Goal: Task Accomplishment & Management: Manage account settings

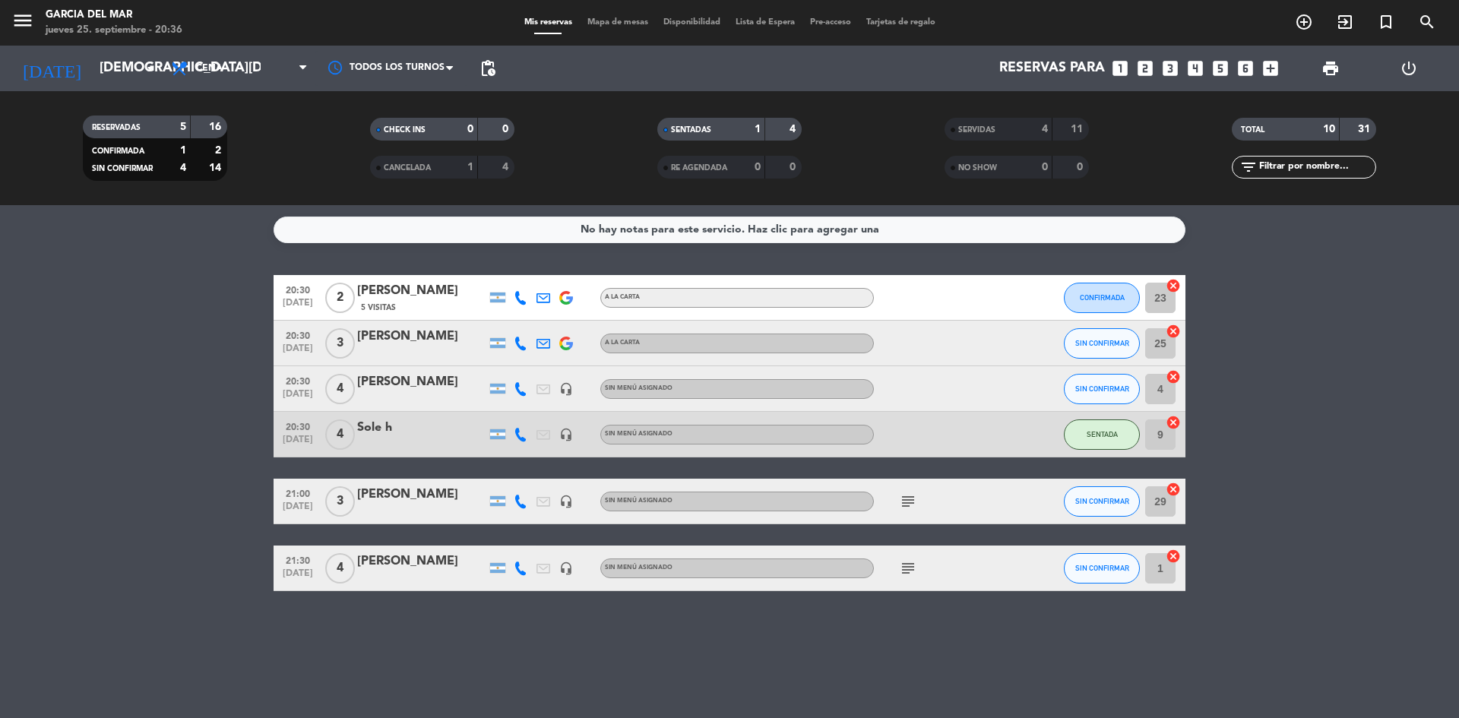
click at [1296, 377] on bookings-row "20:30 [DATE] 2 [PERSON_NAME] 5 Visitas A LA CARTA CONFIRMADA 23 cancel 20:30 [D…" at bounding box center [729, 433] width 1459 height 316
click at [1320, 447] on bookings-row "20:30 [DATE] 2 [PERSON_NAME] 5 Visitas A LA CARTA CONFIRMADA 23 cancel 20:30 [D…" at bounding box center [729, 433] width 1459 height 316
click at [1171, 465] on div "20:30 [DATE] 2 [PERSON_NAME] 5 Visitas A LA CARTA CONFIRMADA 23 cancel 20:30 [D…" at bounding box center [730, 433] width 912 height 316
click at [1386, 423] on bookings-row "20:30 [DATE] 2 [PERSON_NAME] 5 Visitas A LA CARTA CONFIRMADA 23 cancel 20:30 [D…" at bounding box center [729, 433] width 1459 height 316
click at [1374, 426] on bookings-row "20:30 [DATE] 2 [PERSON_NAME] 5 Visitas A LA CARTA CONFIRMADA 23 cancel 20:30 [D…" at bounding box center [729, 433] width 1459 height 316
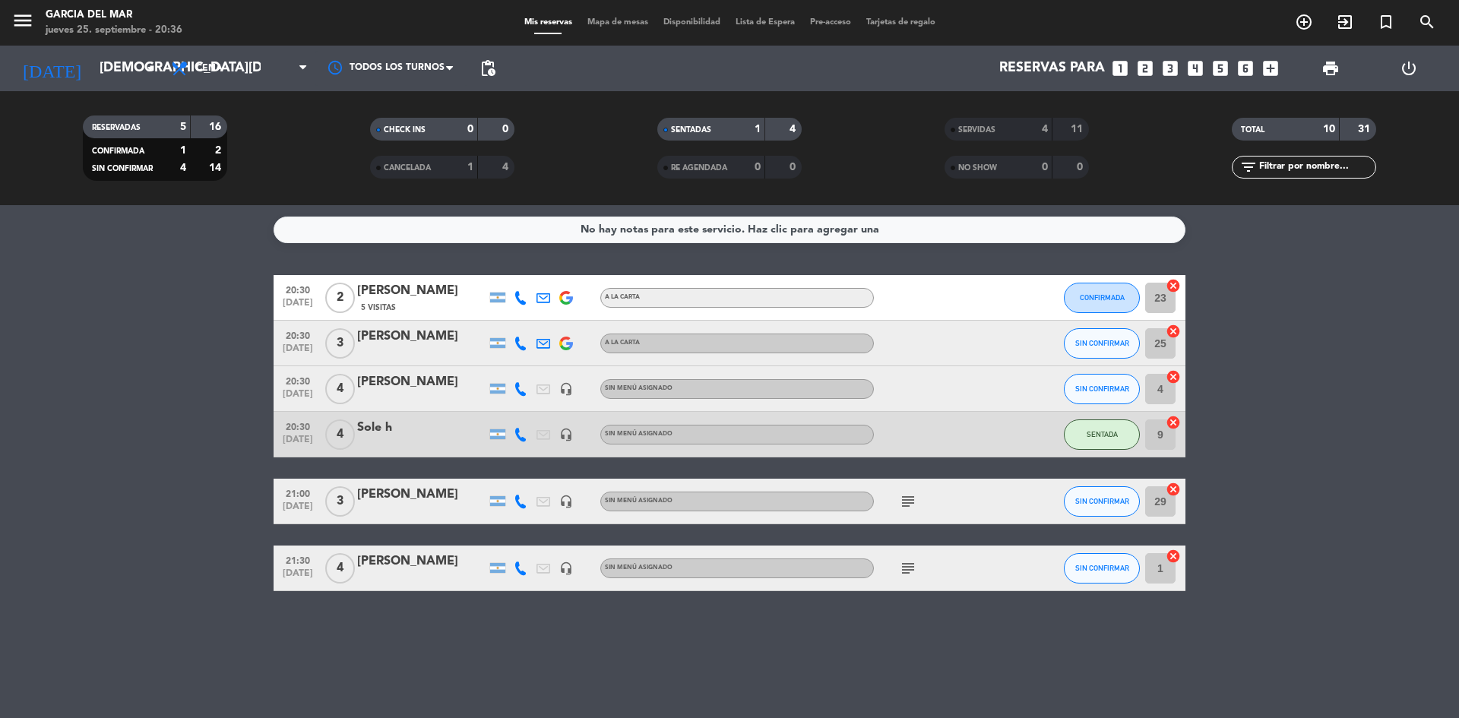
click at [1340, 394] on bookings-row "20:30 [DATE] 2 [PERSON_NAME] 5 Visitas A LA CARTA CONFIRMADA 23 cancel 20:30 [D…" at bounding box center [729, 433] width 1459 height 316
click at [1305, 398] on bookings-row "20:30 [DATE] 2 [PERSON_NAME] 5 Visitas A LA CARTA CONFIRMADA 23 cancel 20:30 [D…" at bounding box center [729, 433] width 1459 height 316
click at [1328, 445] on bookings-row "20:30 [DATE] 2 [PERSON_NAME] 5 Visitas A LA CARTA CONFIRMADA 23 cancel 20:30 [D…" at bounding box center [729, 433] width 1459 height 316
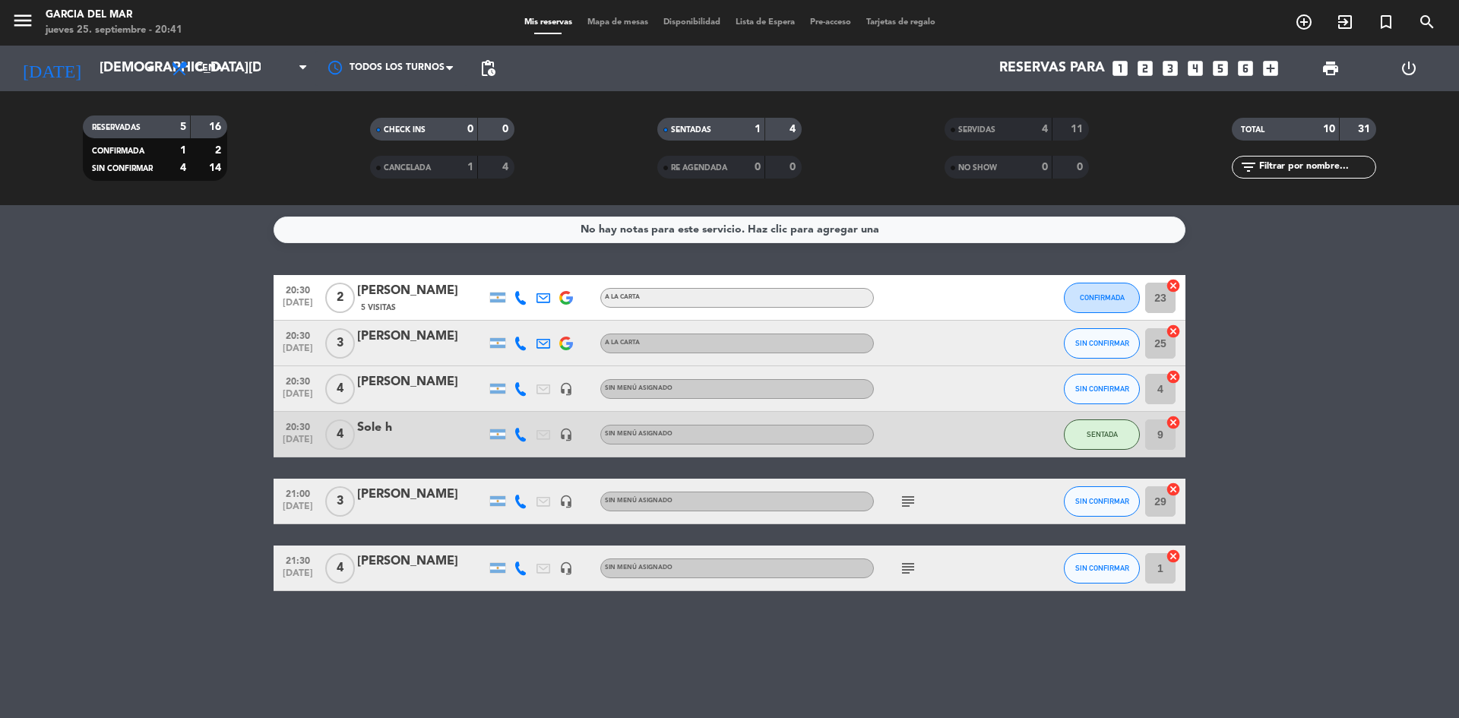
click at [1347, 441] on bookings-row "20:30 [DATE] 2 [PERSON_NAME] 5 Visitas A LA CARTA CONFIRMADA 23 cancel 20:30 [D…" at bounding box center [729, 433] width 1459 height 316
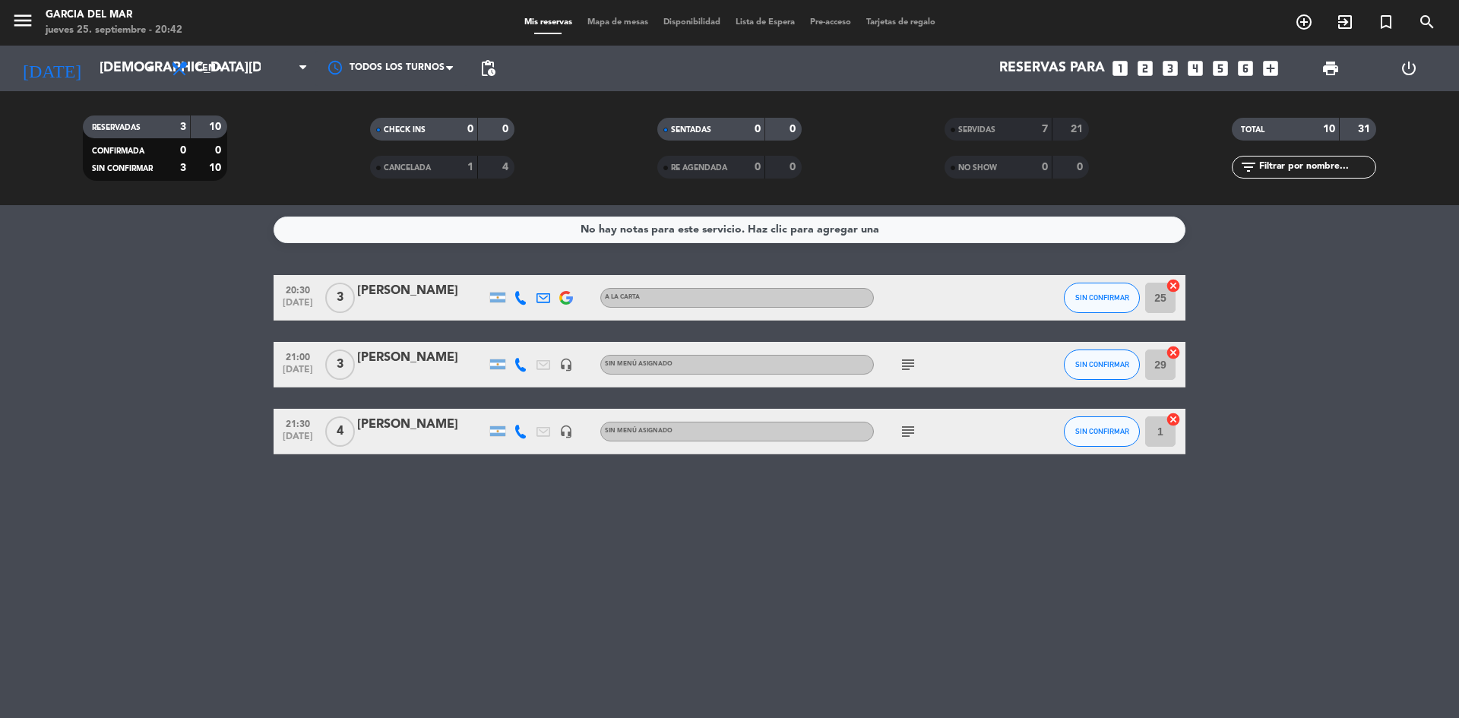
click at [1349, 392] on bookings-row "20:30 [DATE] 3 [PERSON_NAME] A LA CARTA SIN CONFIRMAR 25 cancel 21:00 [DATE] 3 …" at bounding box center [729, 364] width 1459 height 179
click at [1347, 395] on bookings-row "20:30 [DATE] 3 [PERSON_NAME] A LA CARTA SIN CONFIRMAR 25 cancel 21:00 [DATE] 3 …" at bounding box center [729, 364] width 1459 height 179
click at [1290, 464] on div "No hay notas para este servicio. Haz clic para agregar una 20:30 [DATE] 3 [PERS…" at bounding box center [729, 461] width 1459 height 513
click at [1113, 588] on div "No hay notas para este servicio. Haz clic para agregar una 20:30 [DATE] 3 [PERS…" at bounding box center [729, 461] width 1459 height 513
click at [755, 550] on div "No hay notas para este servicio. Haz clic para agregar una 20:30 [DATE] 3 [PERS…" at bounding box center [729, 461] width 1459 height 513
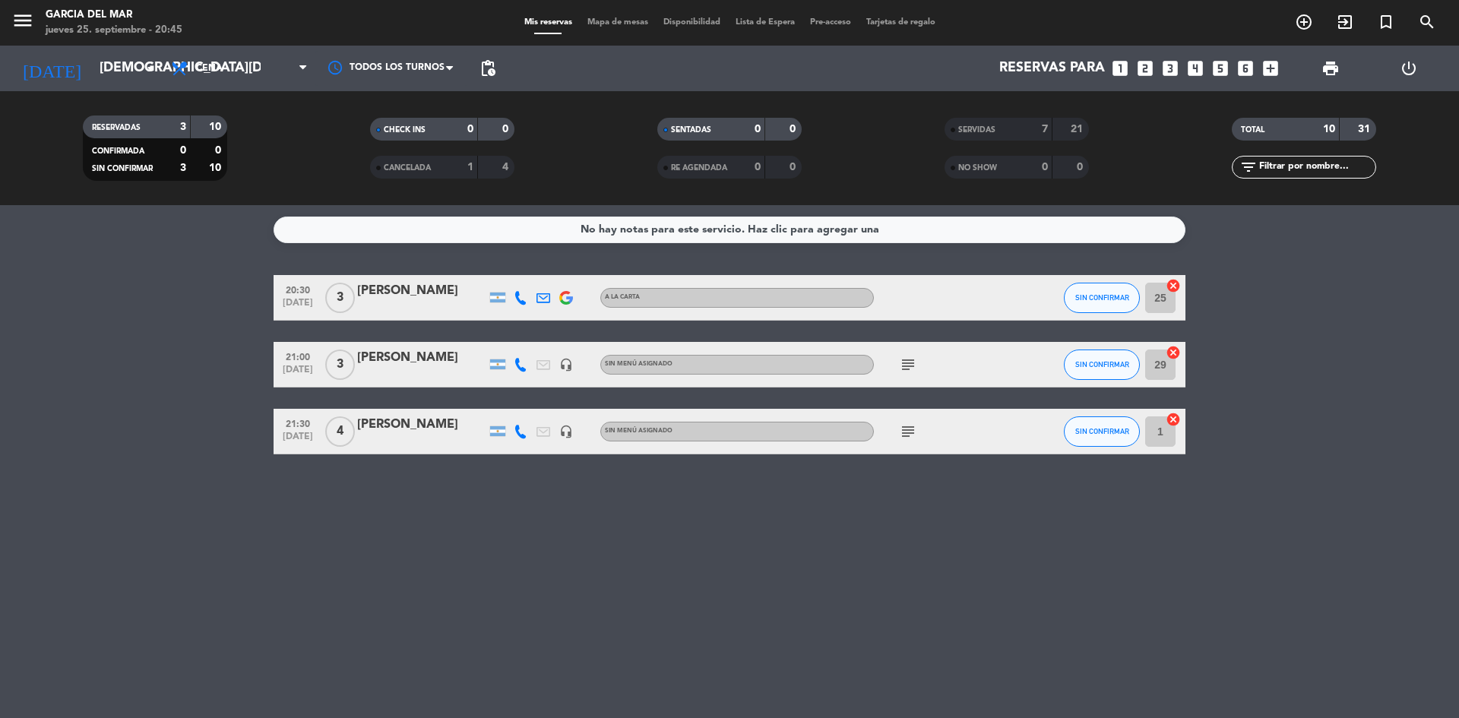
click at [753, 559] on div "No hay notas para este servicio. Haz clic para agregar una 20:30 [DATE] 3 [PERS…" at bounding box center [729, 461] width 1459 height 513
click at [920, 585] on div "No hay notas para este servicio. Haz clic para agregar una 20:30 [DATE] 3 [PERS…" at bounding box center [729, 461] width 1459 height 513
click at [737, 525] on div "No hay notas para este servicio. Haz clic para agregar una 20:30 [DATE] 3 [PERS…" at bounding box center [729, 461] width 1459 height 513
click at [851, 531] on div "No hay notas para este servicio. Haz clic para agregar una 20:30 [DATE] 3 [PERS…" at bounding box center [729, 461] width 1459 height 513
click at [913, 426] on icon "subject" at bounding box center [908, 432] width 18 height 18
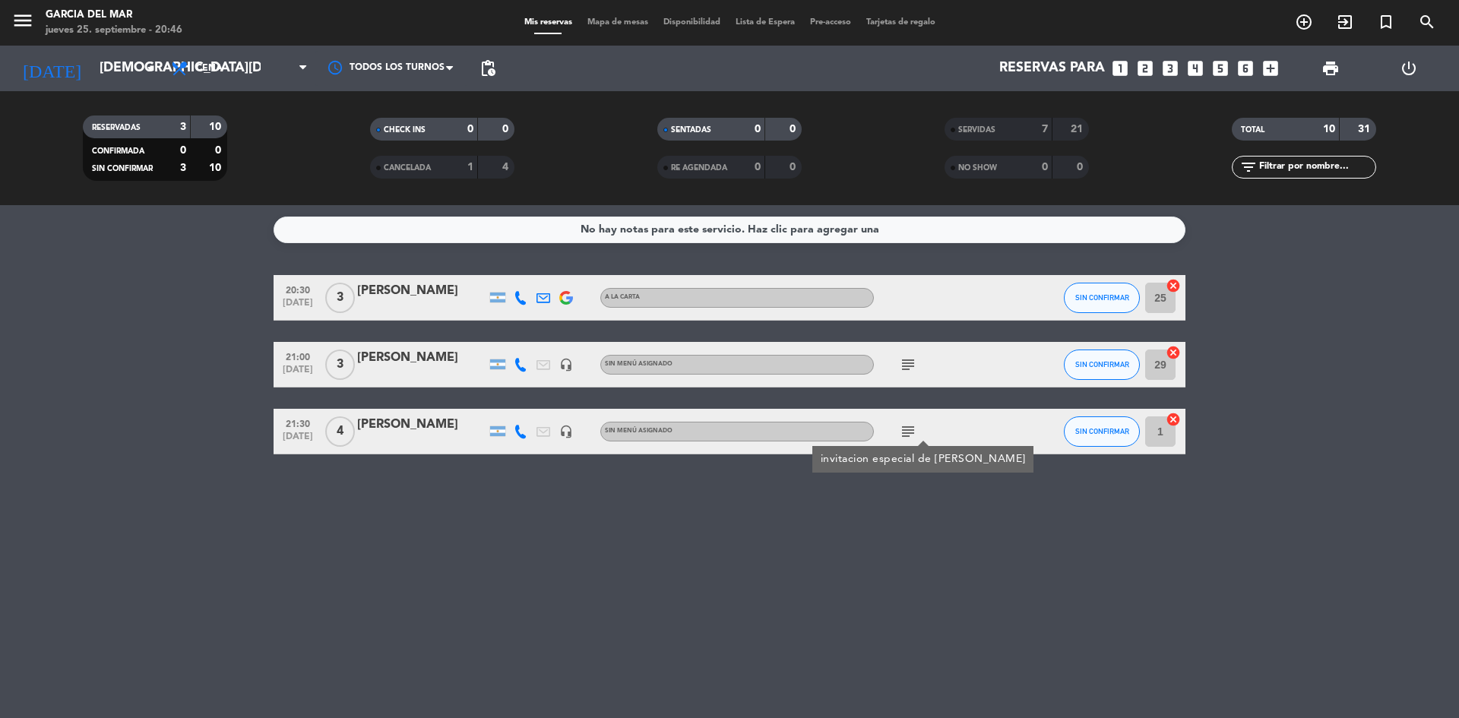
click at [699, 538] on div "No hay notas para este servicio. Haz clic para agregar una 20:30 [DATE] 3 [PERS…" at bounding box center [729, 461] width 1459 height 513
click at [699, 535] on div "No hay notas para este servicio. Haz clic para agregar una 20:30 [DATE] 3 [PERS…" at bounding box center [729, 461] width 1459 height 513
click at [449, 290] on div "[PERSON_NAME]" at bounding box center [421, 291] width 129 height 20
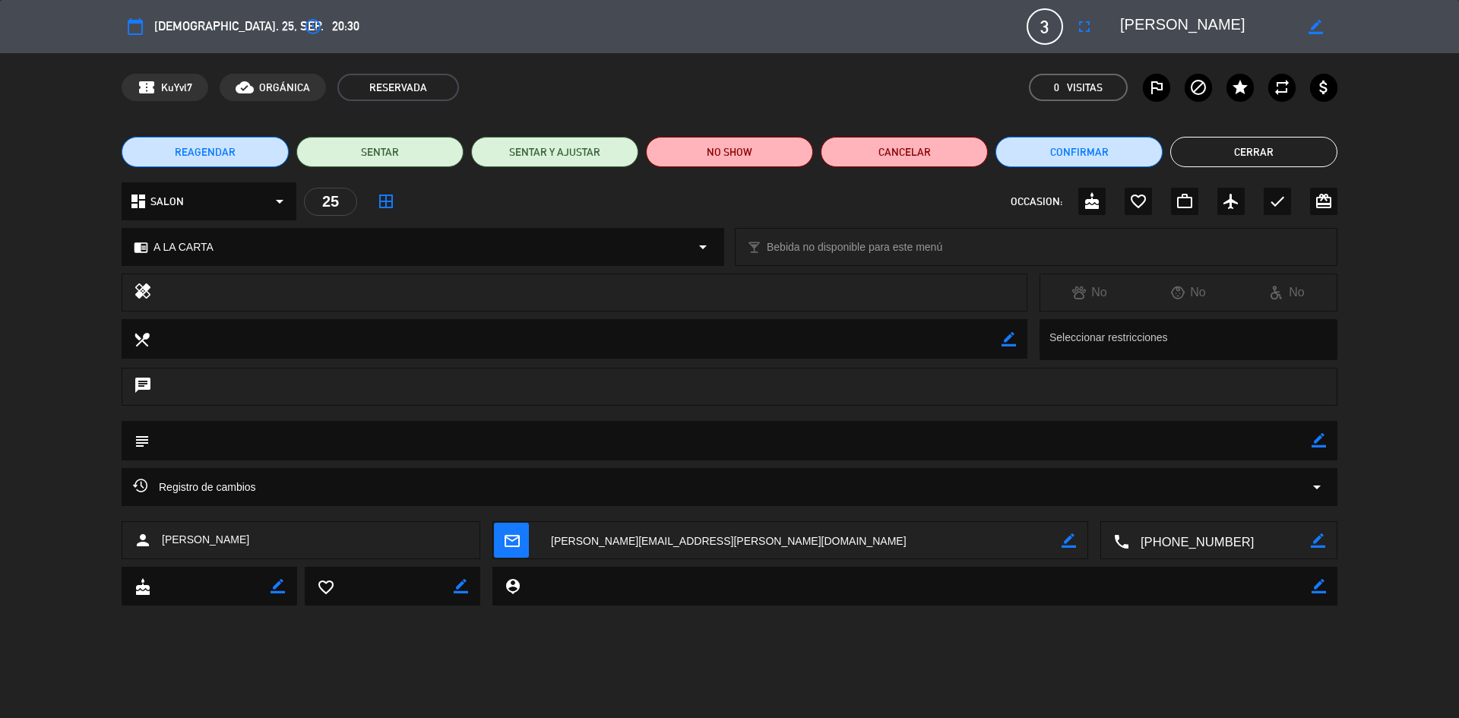
click at [1283, 151] on button "Cerrar" at bounding box center [1254, 152] width 167 height 30
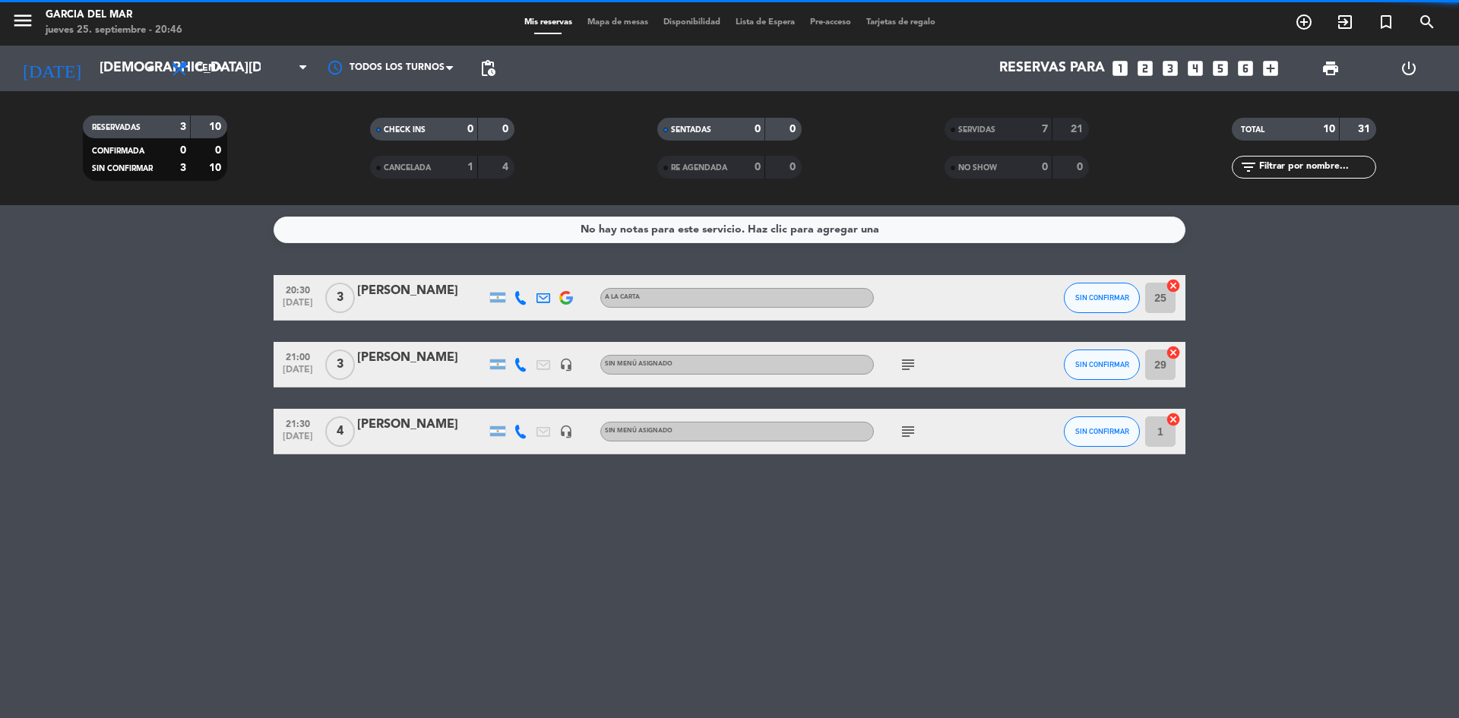
click at [1282, 534] on div "No hay notas para este servicio. Haz clic para agregar una 20:30 [DATE] 3 [PERS…" at bounding box center [729, 461] width 1459 height 513
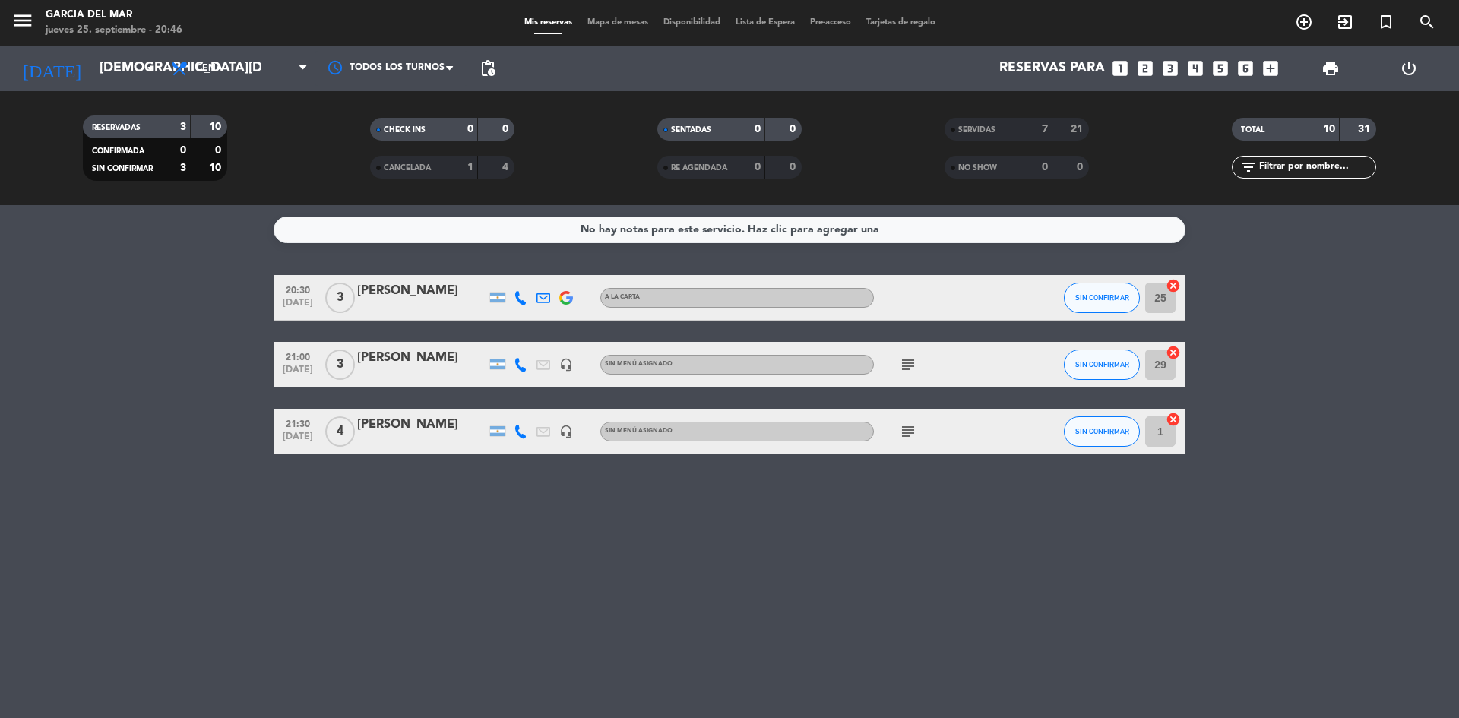
click at [837, 534] on div "No hay notas para este servicio. Haz clic para agregar una 20:30 [DATE] 3 [PERS…" at bounding box center [729, 461] width 1459 height 513
click at [827, 645] on div "No hay notas para este servicio. Haz clic para agregar una 20:30 [DATE] 3 [PERS…" at bounding box center [729, 461] width 1459 height 513
click at [604, 601] on div "No hay notas para este servicio. Haz clic para agregar una 20:30 [DATE] 3 [PERS…" at bounding box center [729, 461] width 1459 height 513
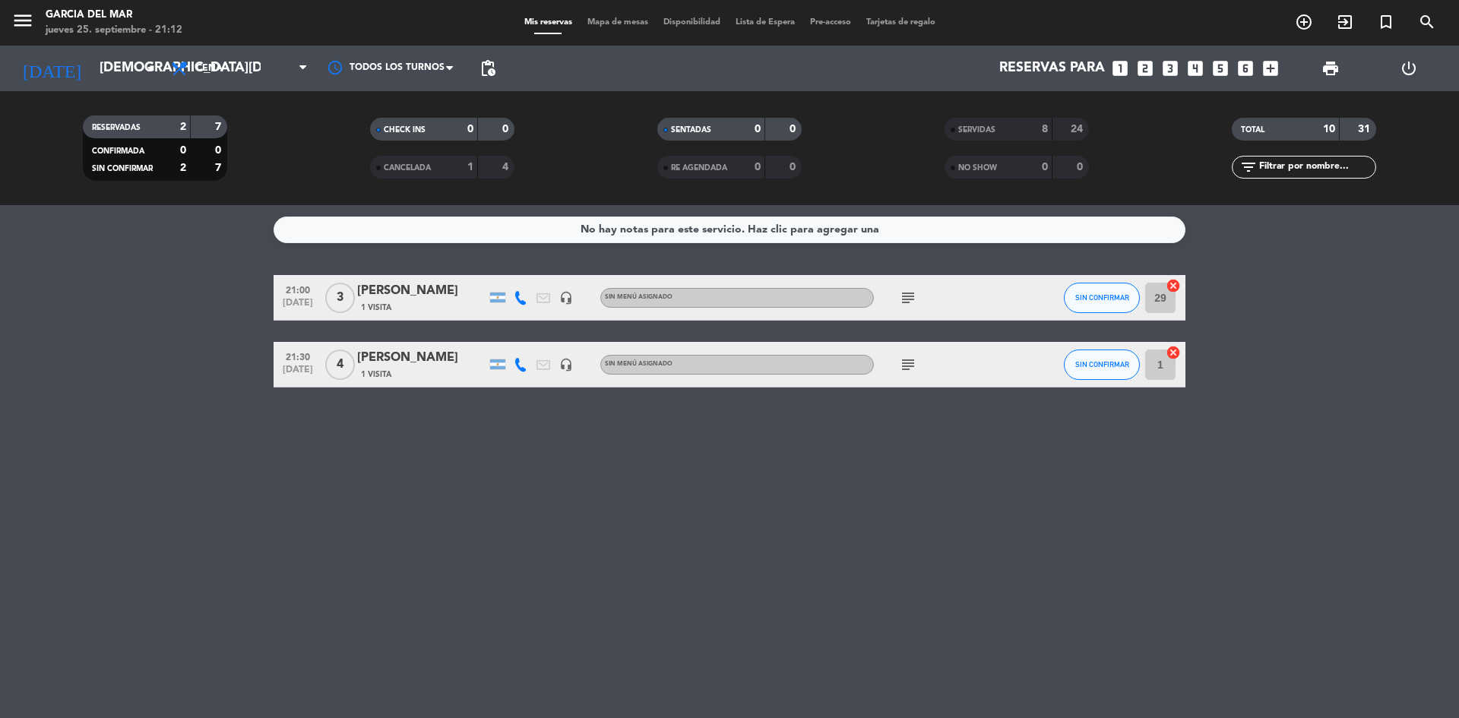
click at [721, 569] on div "No hay notas para este servicio. Haz clic para agregar una 21:00 [DATE] 3 [PERS…" at bounding box center [729, 461] width 1459 height 513
click at [908, 517] on div "No hay notas para este servicio. Haz clic para agregar una 21:00 [DATE] 3 [PERS…" at bounding box center [729, 461] width 1459 height 513
click at [910, 296] on icon "subject" at bounding box center [908, 298] width 18 height 18
click at [730, 533] on div "No hay notas para este servicio. Haz clic para agregar una 21:00 [DATE] 3 [PERS…" at bounding box center [729, 461] width 1459 height 513
click at [778, 523] on div "No hay notas para este servicio. Haz clic para agregar una 21:00 [DATE] 3 [PERS…" at bounding box center [729, 461] width 1459 height 513
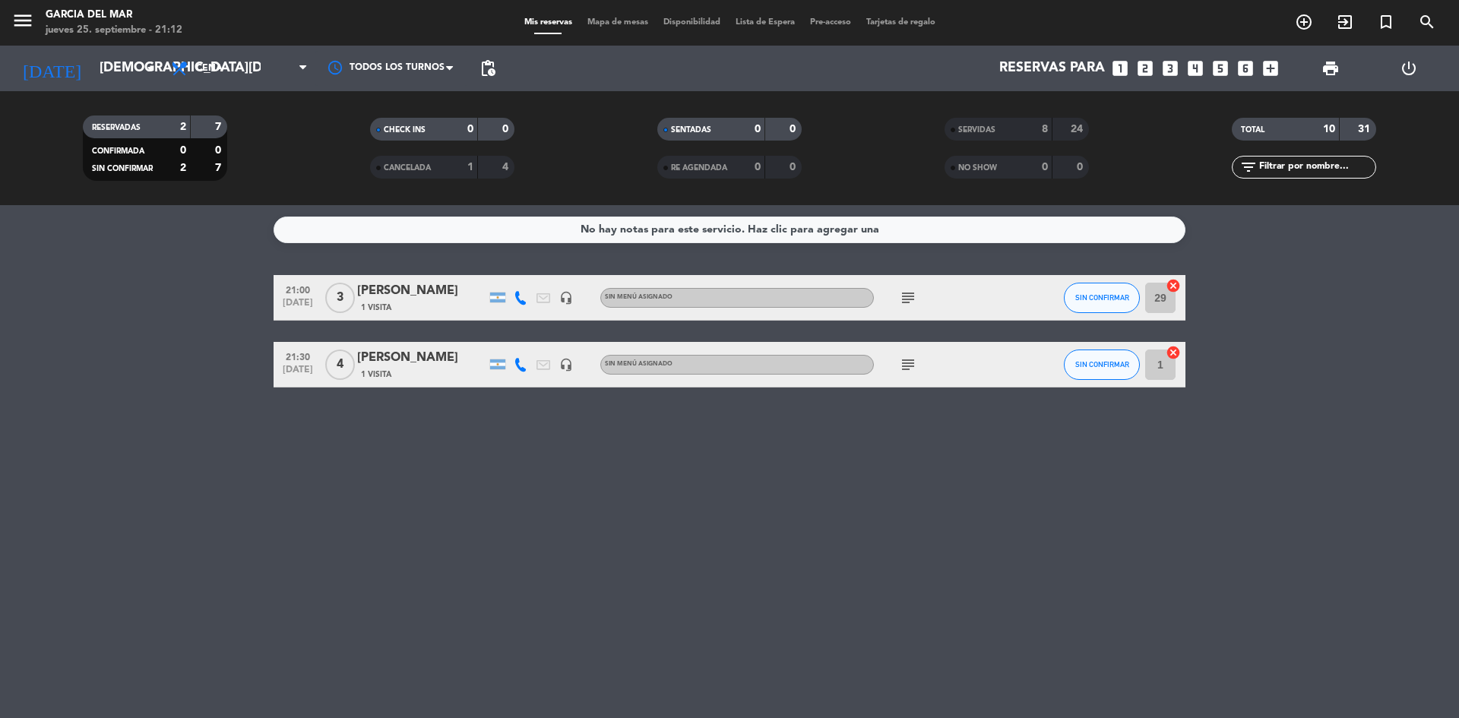
click at [788, 521] on div "No hay notas para este servicio. Haz clic para agregar una 21:00 [DATE] 3 [PERS…" at bounding box center [729, 461] width 1459 height 513
click at [1138, 528] on div "No hay notas para este servicio. Haz clic para agregar una 21:00 [DATE] 3 [PERS…" at bounding box center [729, 461] width 1459 height 513
click at [911, 305] on icon "subject" at bounding box center [908, 298] width 18 height 18
click at [905, 369] on icon "subject" at bounding box center [908, 365] width 18 height 18
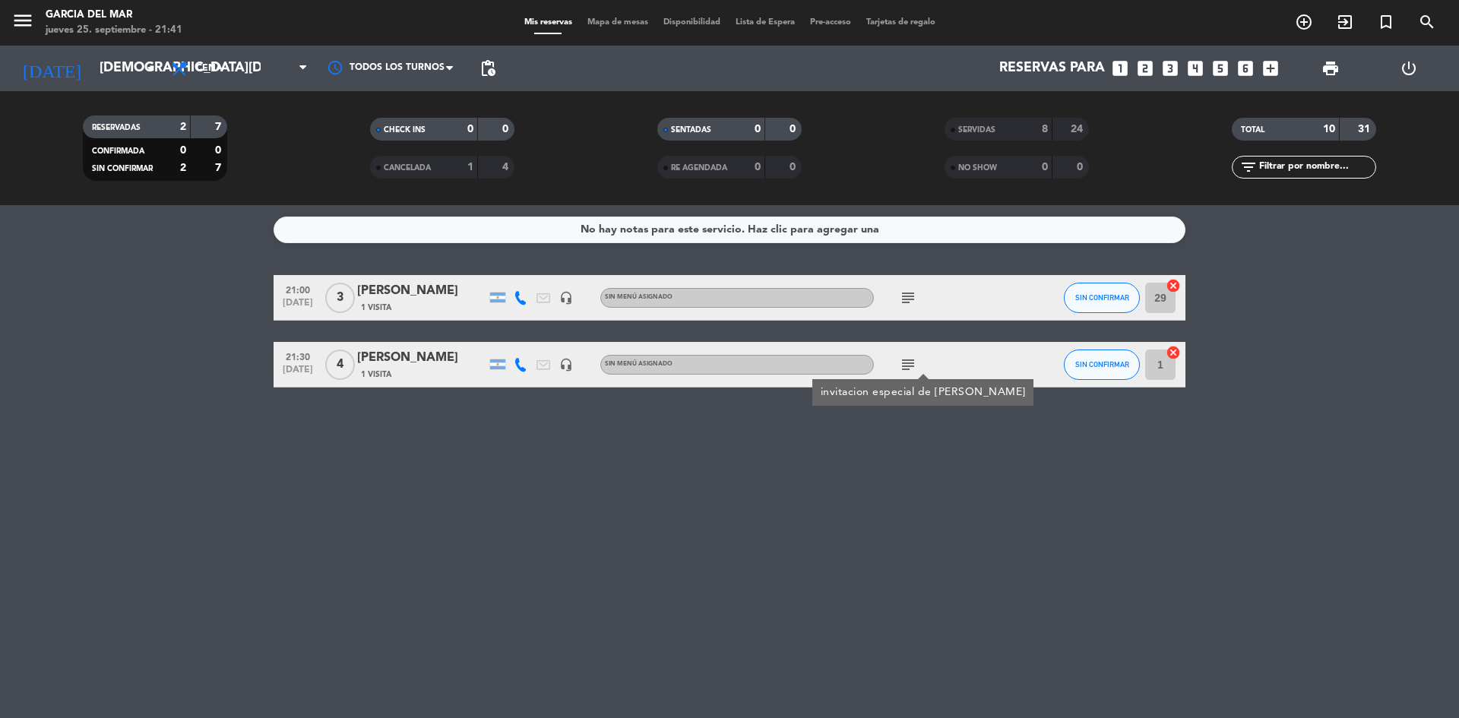
click at [905, 369] on icon "subject" at bounding box center [908, 365] width 18 height 18
drag, startPoint x: 989, startPoint y: 502, endPoint x: 705, endPoint y: 541, distance: 286.3
click at [941, 514] on div "No hay notas para este servicio. Haz clic para agregar una 21:00 [DATE] 3 [PERS…" at bounding box center [729, 461] width 1459 height 513
click at [690, 541] on div "No hay notas para este servicio. Haz clic para agregar una 21:00 [DATE] 3 [PERS…" at bounding box center [729, 461] width 1459 height 513
click at [692, 556] on div "No hay notas para este servicio. Haz clic para agregar una 21:00 [DATE] 3 [PERS…" at bounding box center [729, 461] width 1459 height 513
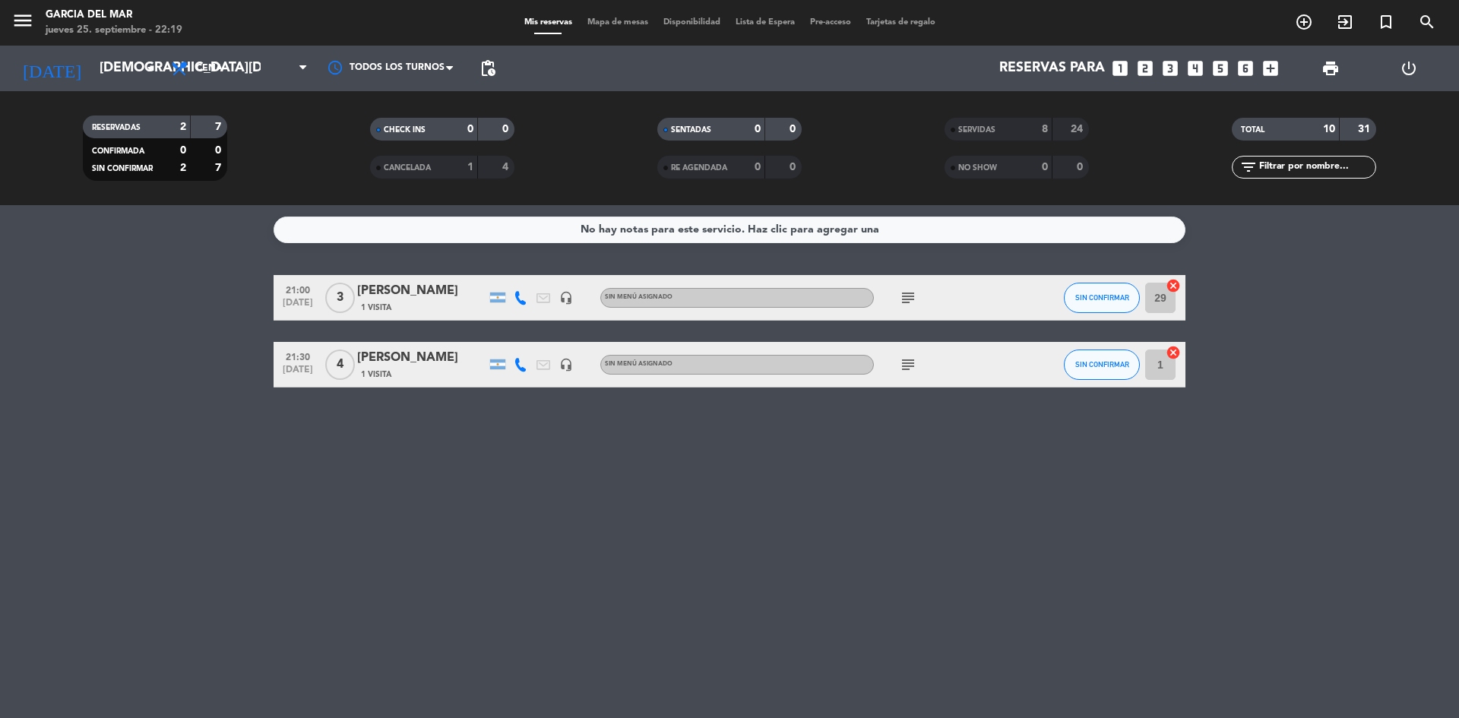
click at [709, 556] on div "No hay notas para este servicio. Haz clic para agregar una 21:00 [DATE] 3 [PERS…" at bounding box center [729, 461] width 1459 height 513
click at [1039, 521] on div "No hay notas para este servicio. Haz clic para agregar una 21:00 [DATE] 3 [PERS…" at bounding box center [729, 461] width 1459 height 513
click at [936, 583] on div "No hay notas para este servicio. Haz clic para agregar una 21:00 [DATE] 3 [PERS…" at bounding box center [729, 461] width 1459 height 513
click at [910, 504] on div "No hay notas para este servicio. Haz clic para agregar una 21:00 [DATE] 3 [PERS…" at bounding box center [729, 461] width 1459 height 513
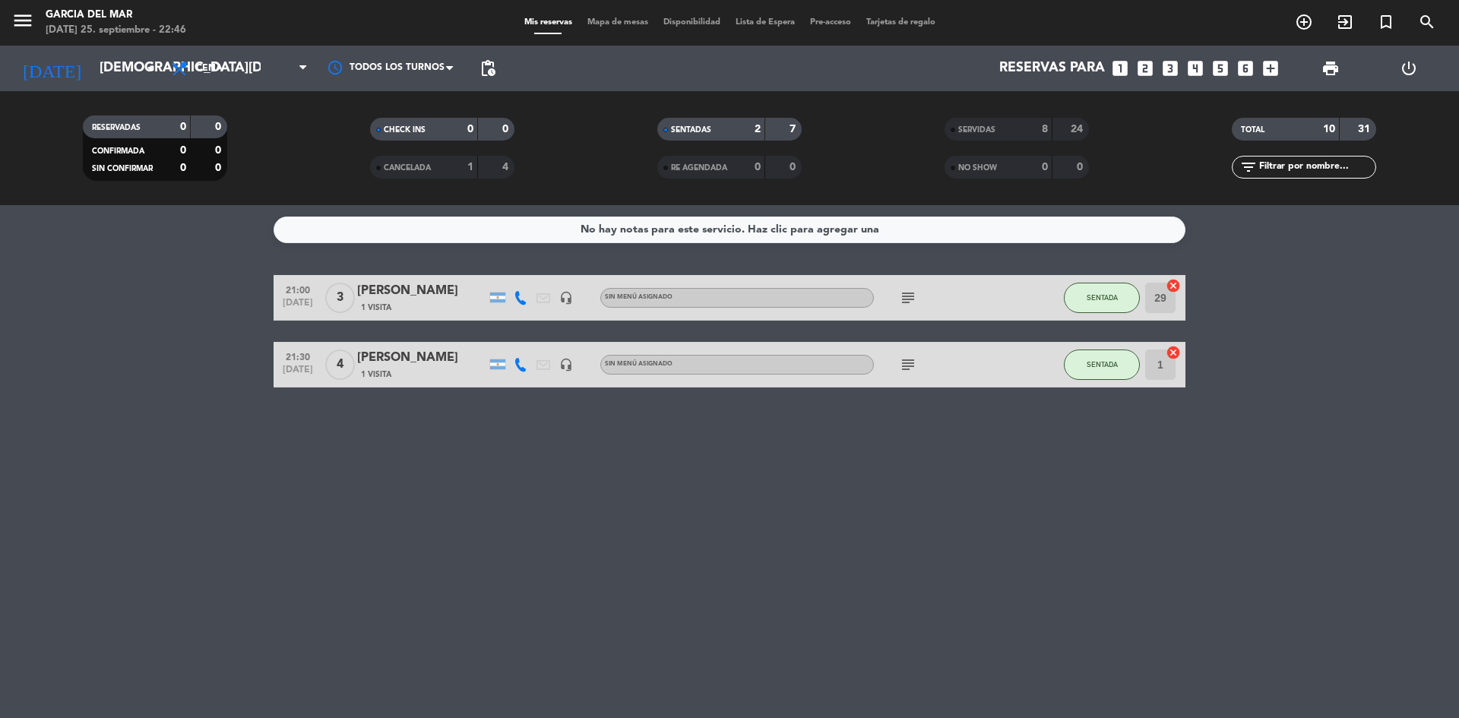
click at [1168, 288] on icon "cancel" at bounding box center [1173, 285] width 15 height 15
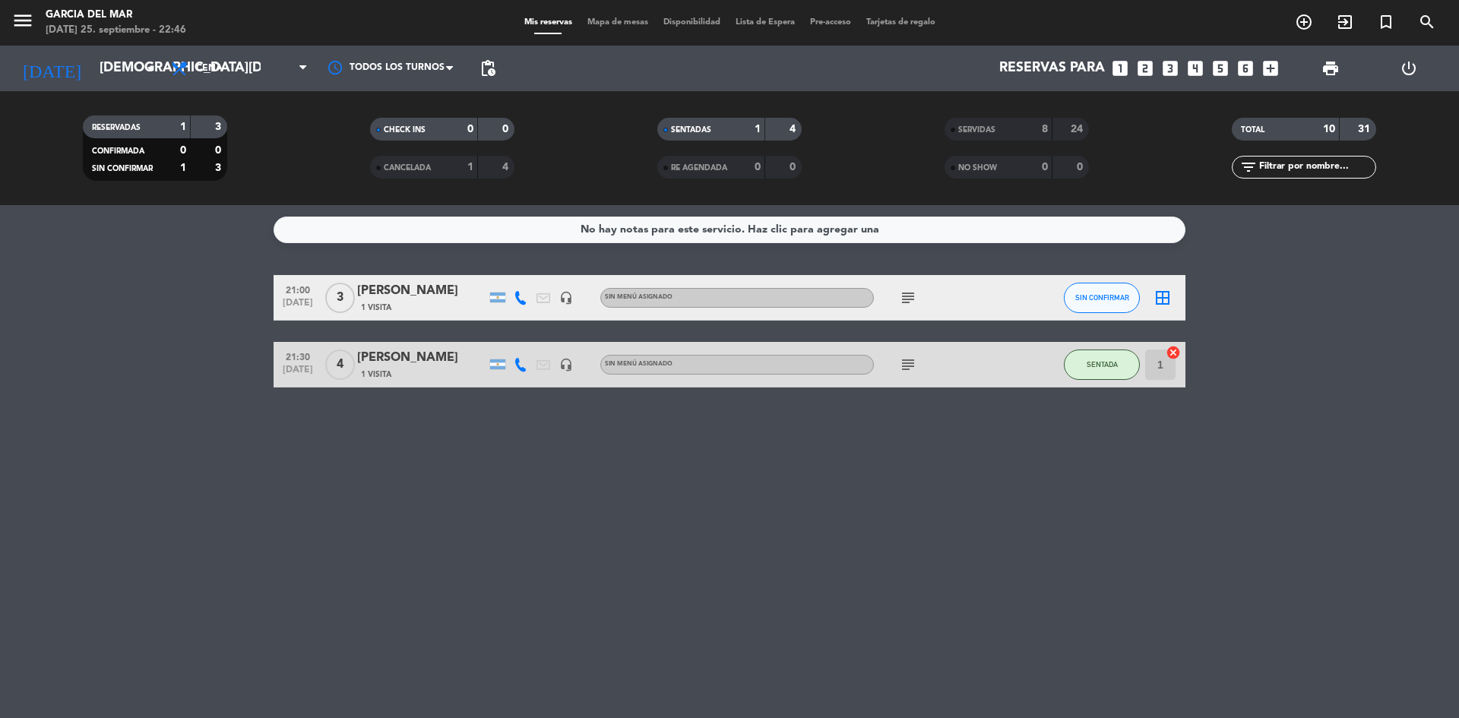
click at [1162, 299] on icon "border_all" at bounding box center [1163, 298] width 18 height 18
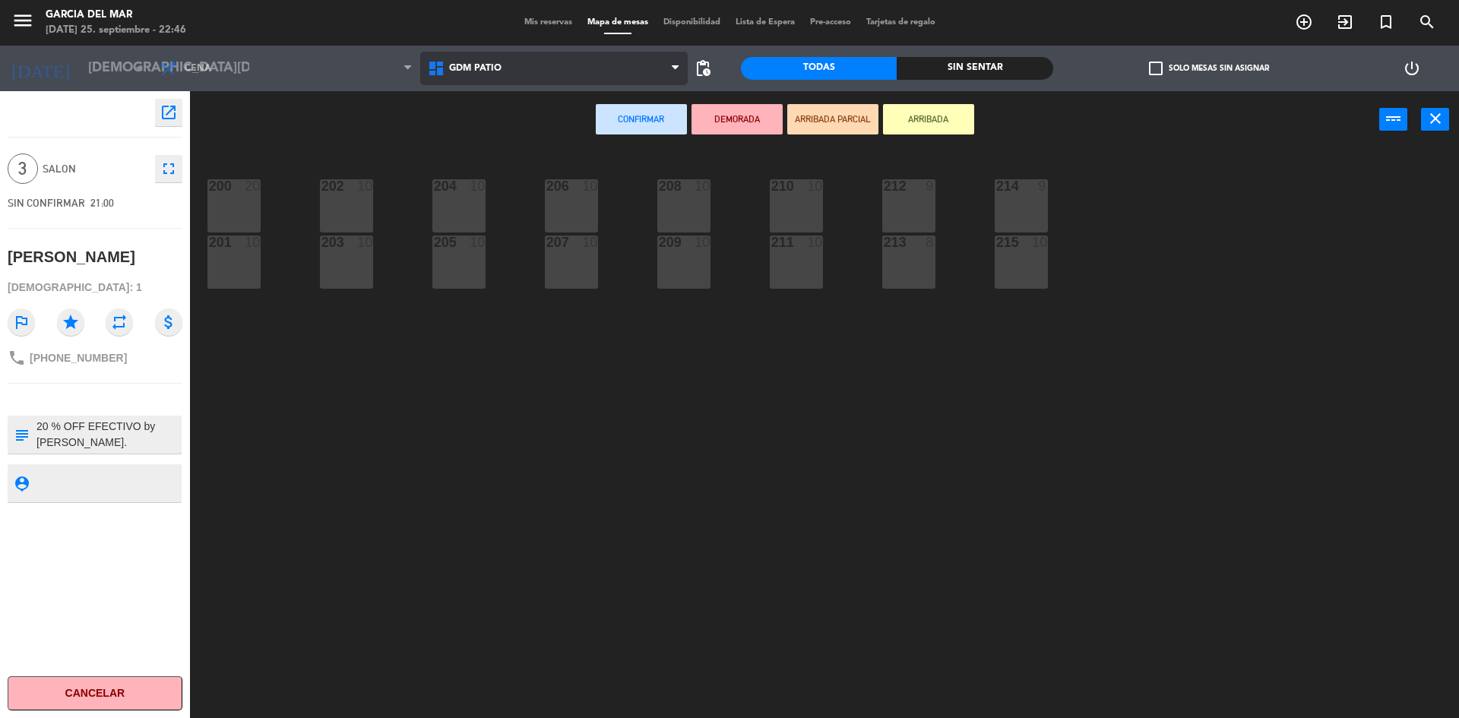
click at [582, 73] on span "GDM PATIO" at bounding box center [554, 68] width 268 height 33
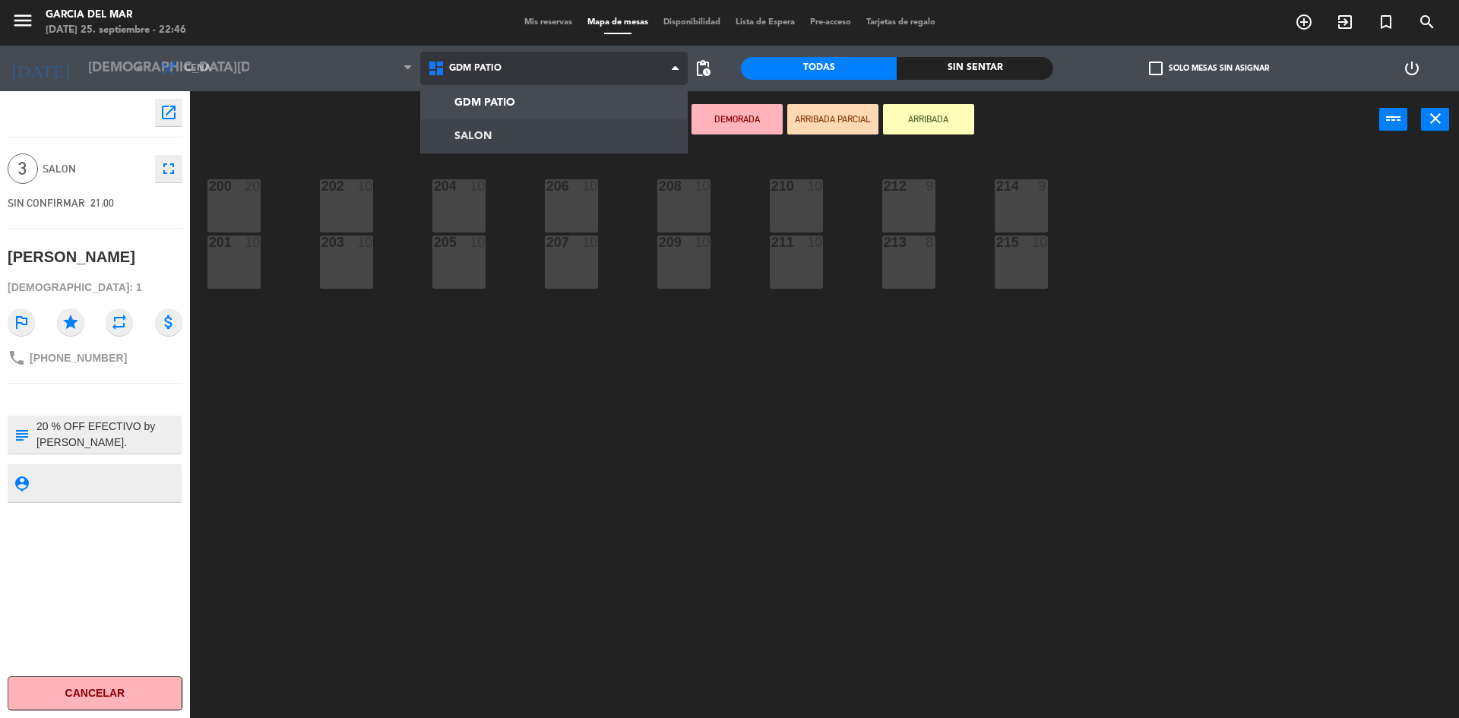
click at [518, 136] on ng-component "menu [PERSON_NAME] del Mar [DATE] 25. septiembre - 22:46 Mis reservas Mapa de m…" at bounding box center [729, 361] width 1459 height 722
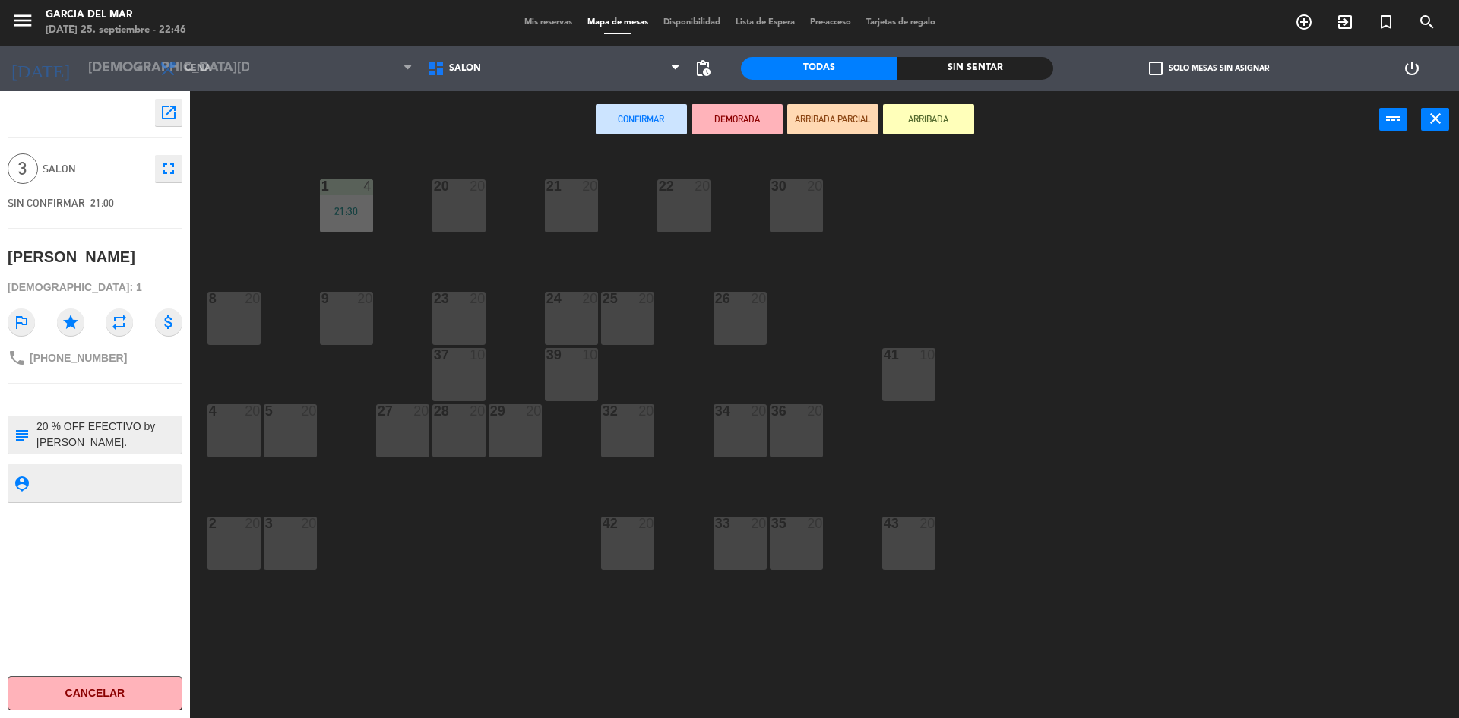
click at [351, 325] on div "9 20" at bounding box center [346, 318] width 53 height 53
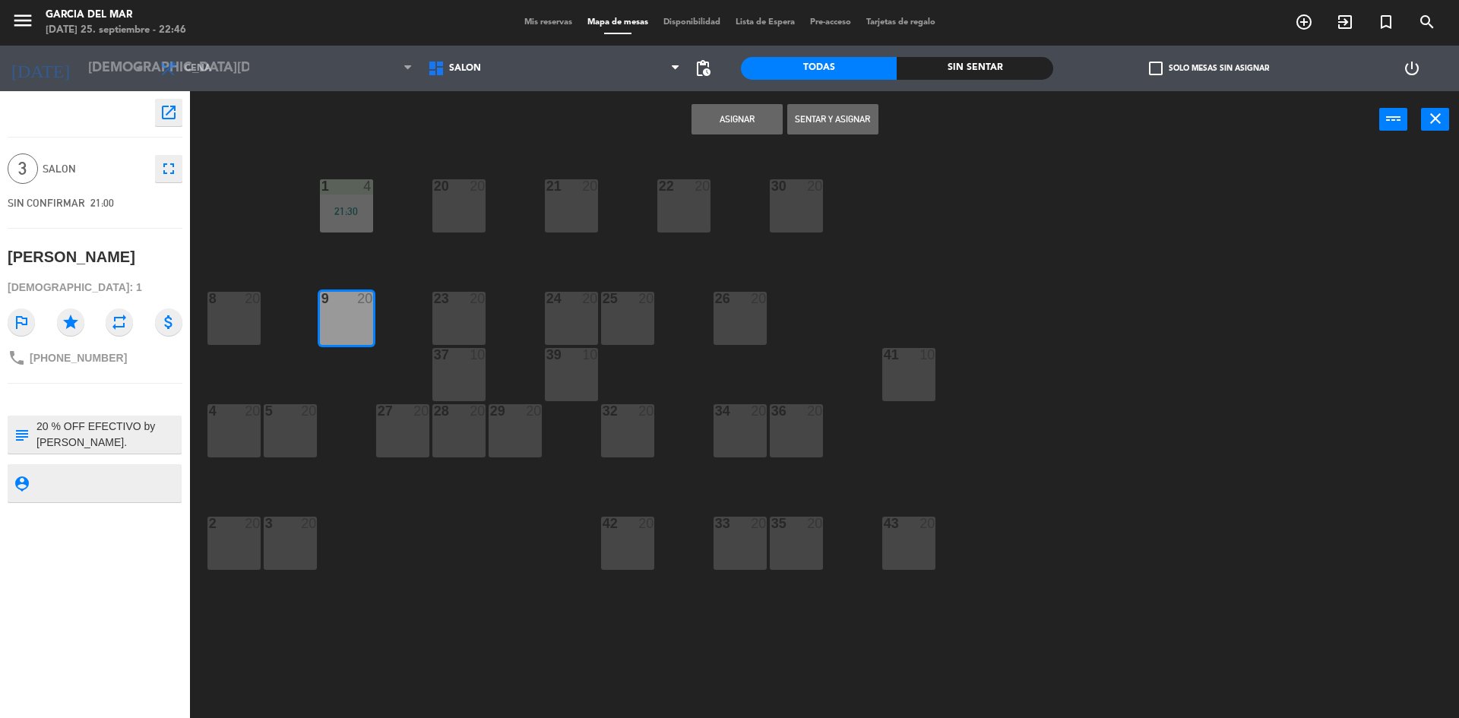
click at [720, 123] on button "Asignar" at bounding box center [737, 119] width 91 height 30
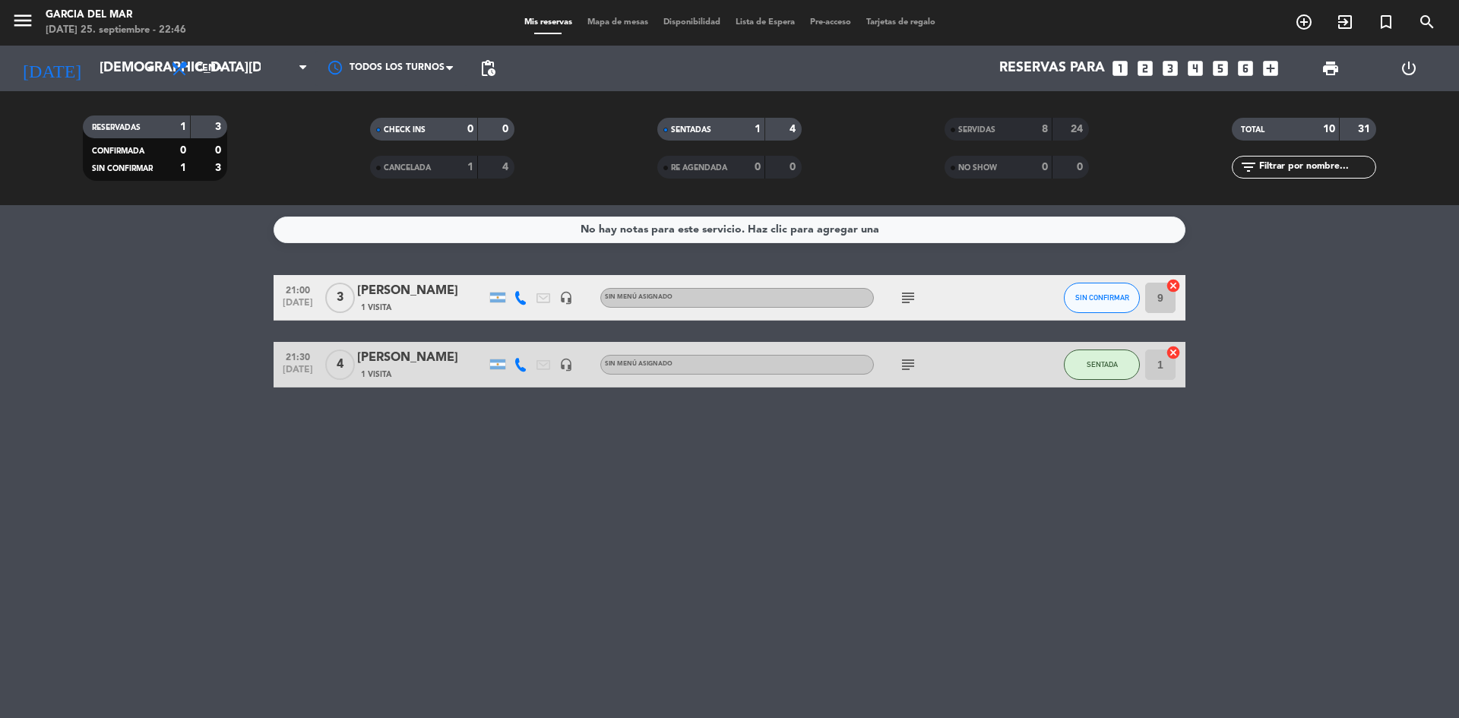
click at [966, 619] on div "No hay notas para este servicio. Haz clic para agregar una 21:00 [DATE] 3 [PERS…" at bounding box center [729, 461] width 1459 height 513
click at [1174, 353] on icon "cancel" at bounding box center [1173, 352] width 15 height 15
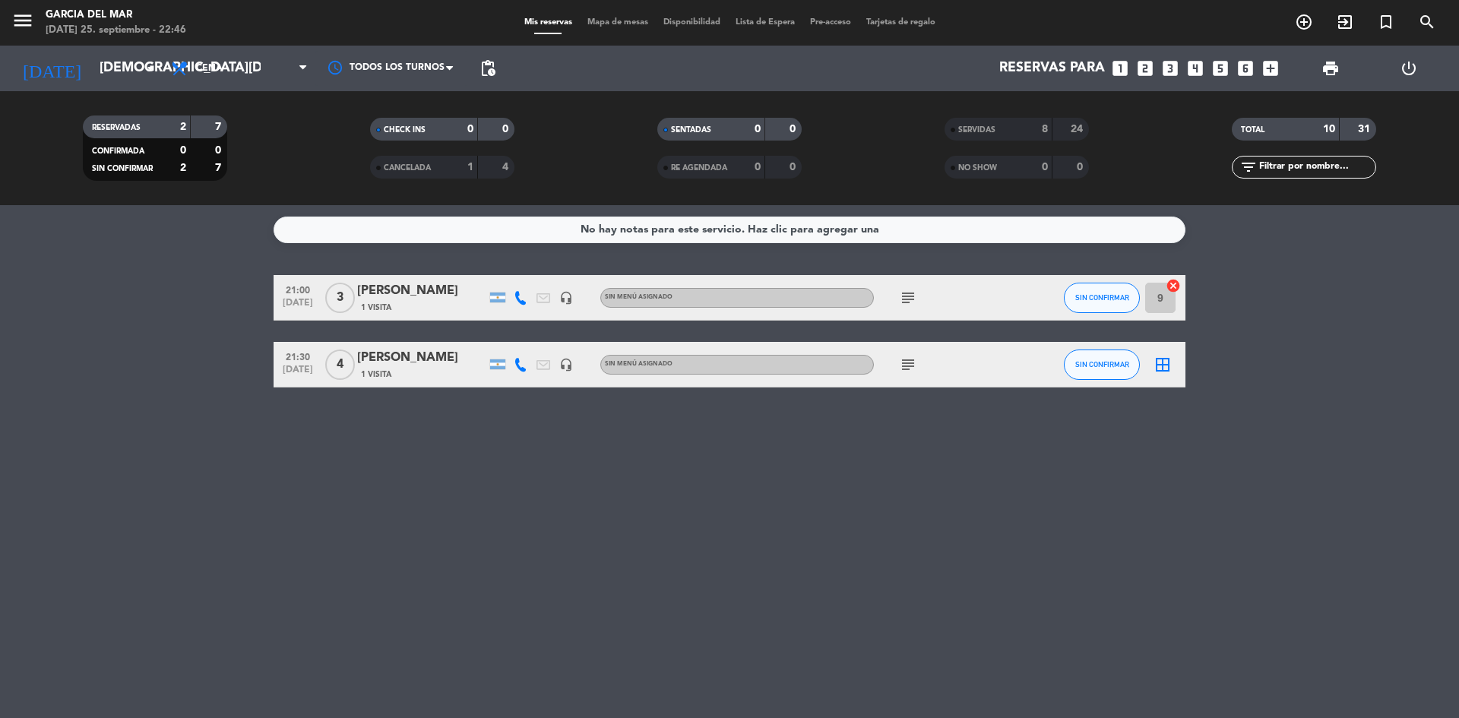
click at [1156, 369] on icon "border_all" at bounding box center [1163, 365] width 18 height 18
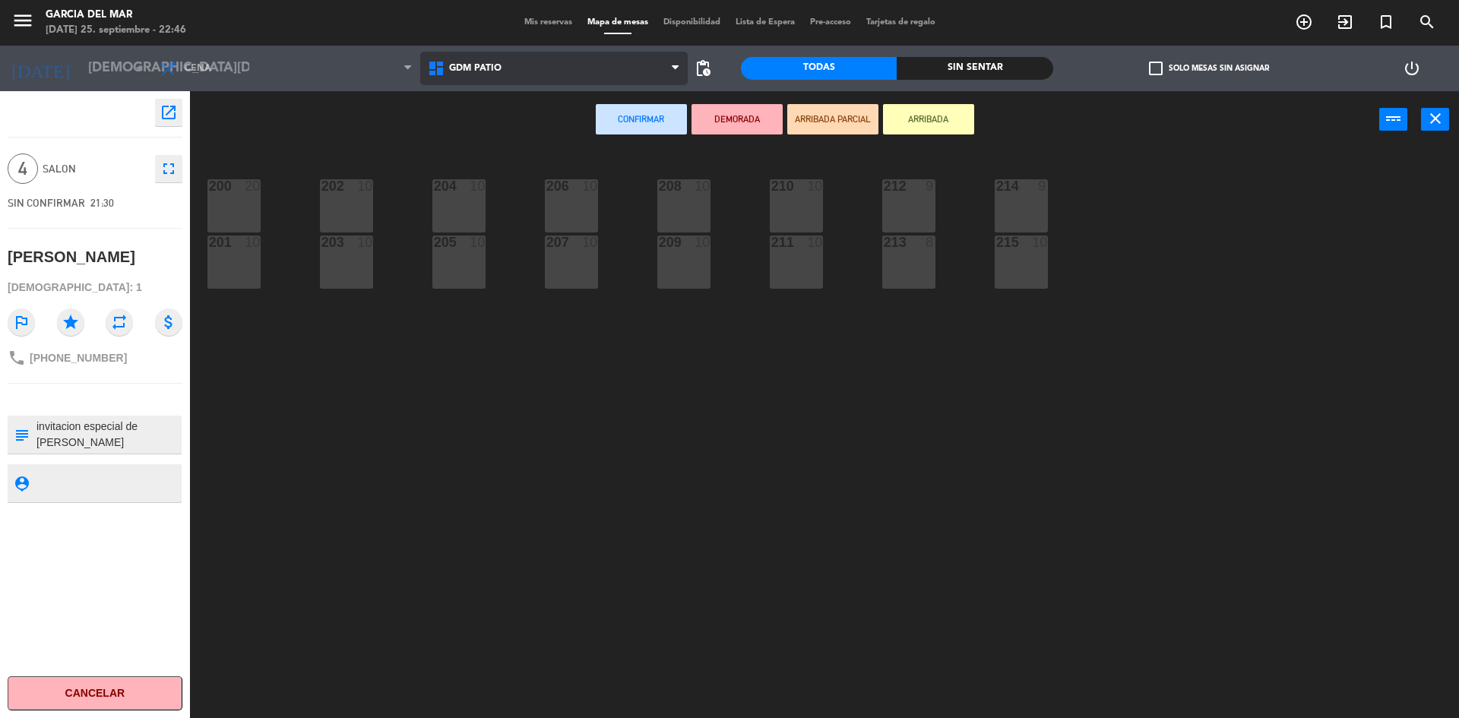
click at [594, 61] on span "GDM PATIO" at bounding box center [554, 68] width 268 height 33
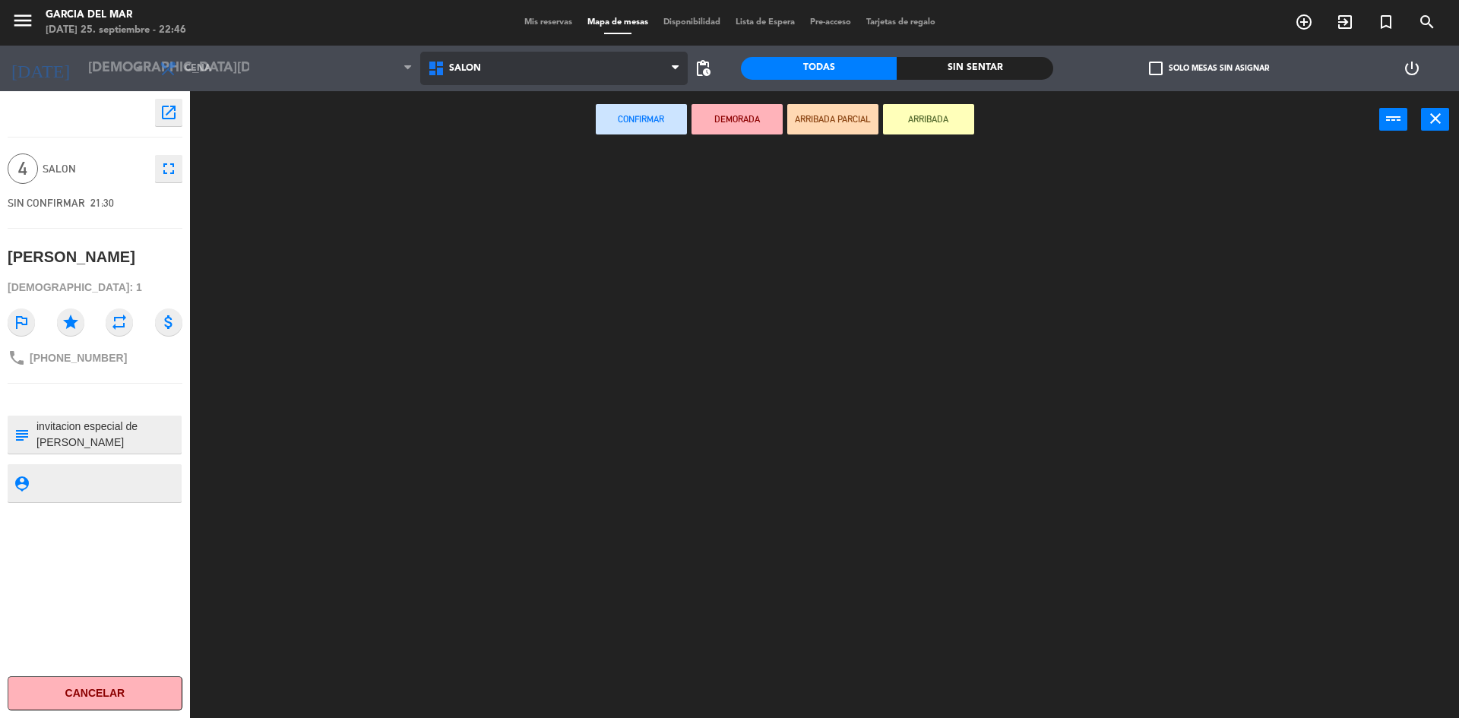
click at [528, 137] on ng-component "menu [PERSON_NAME] del Mar [DATE] 25. septiembre - 22:46 Mis reservas Mapa de m…" at bounding box center [729, 361] width 1459 height 722
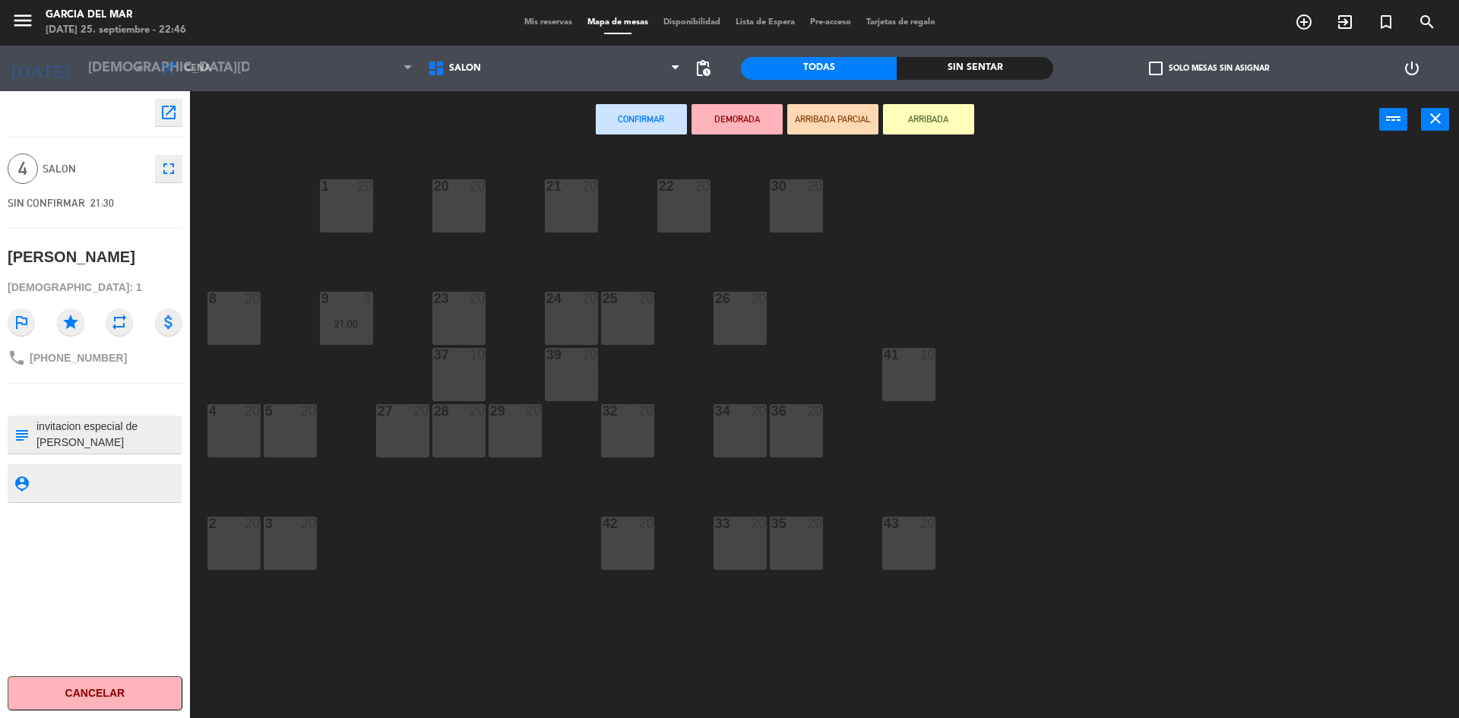
click at [528, 426] on div "29 20" at bounding box center [515, 430] width 53 height 53
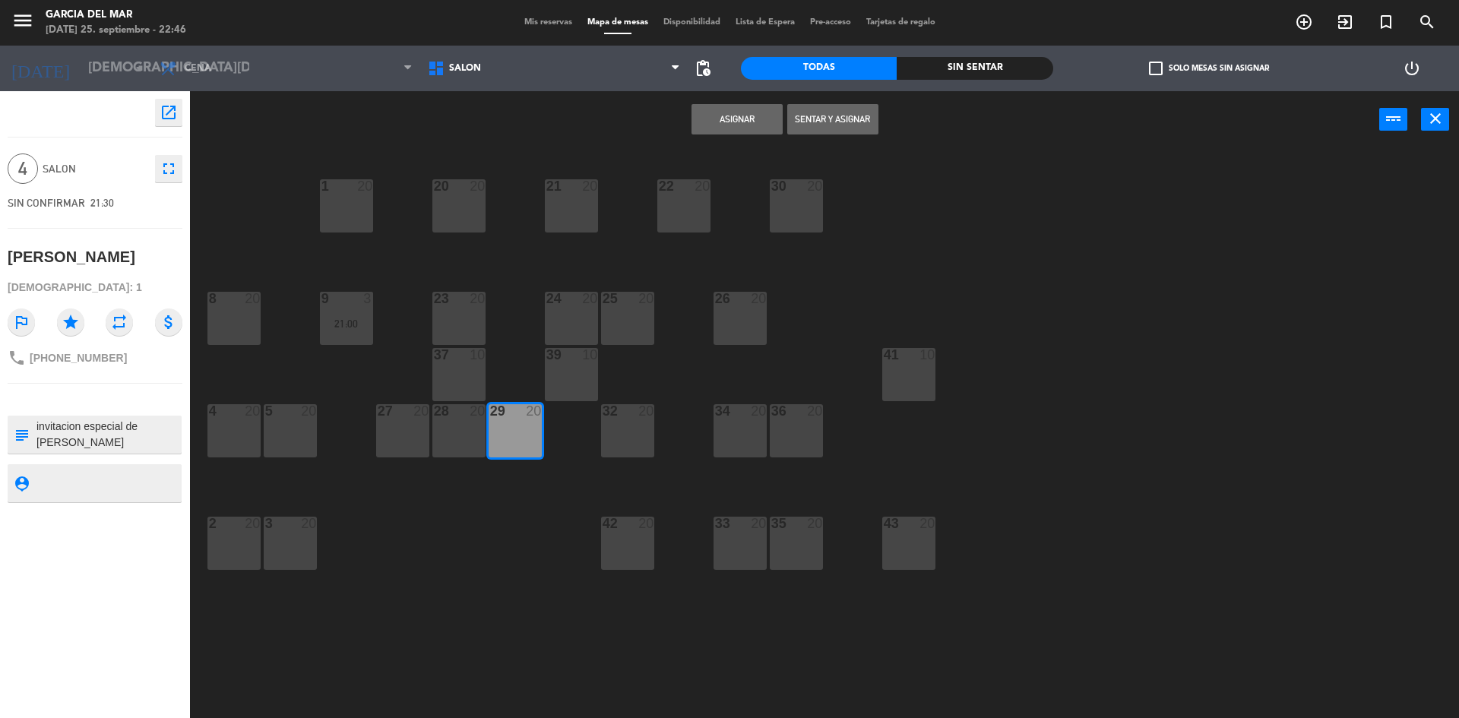
click at [734, 124] on button "Asignar" at bounding box center [737, 119] width 91 height 30
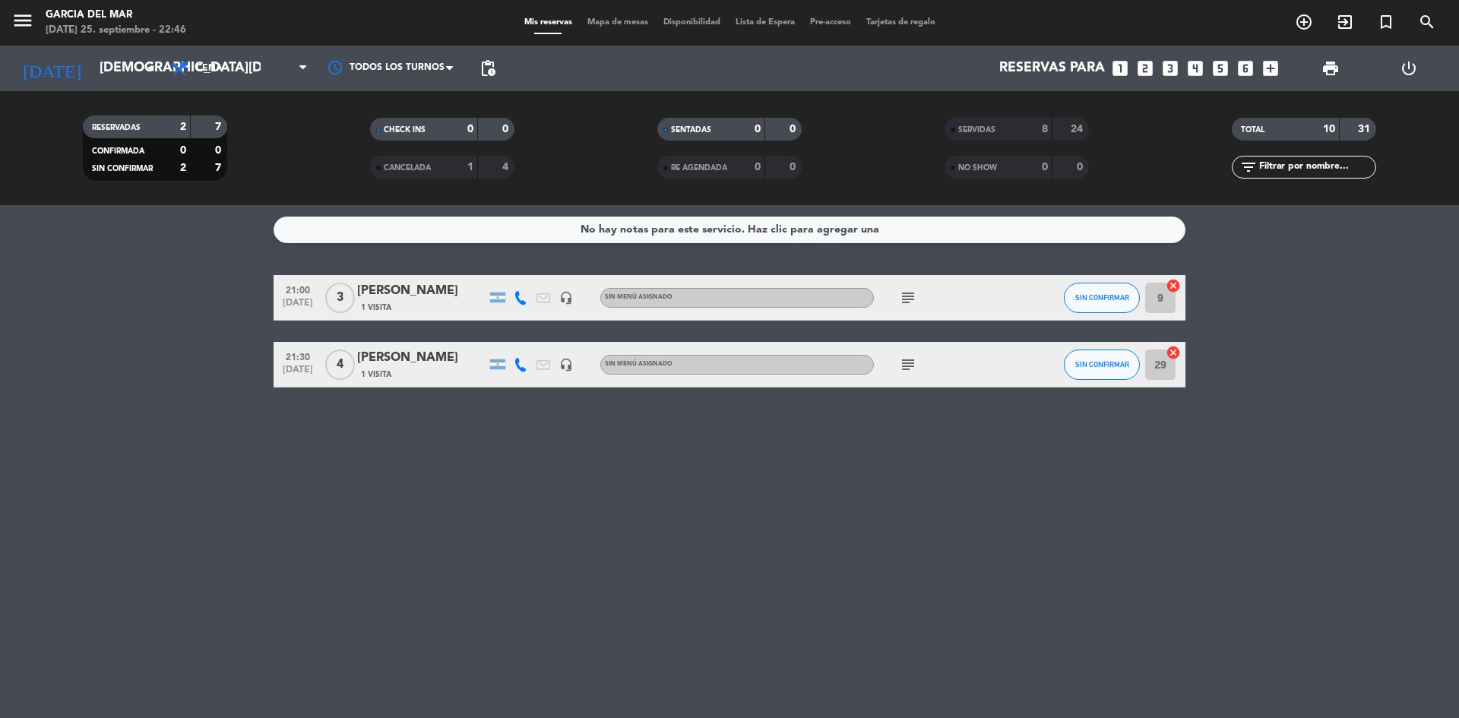
click at [1067, 501] on div "No hay notas para este servicio. Haz clic para agregar una 21:00 [DATE] 3 [PERS…" at bounding box center [729, 461] width 1459 height 513
click at [1109, 365] on span "SIN CONFIRMAR" at bounding box center [1103, 364] width 54 height 8
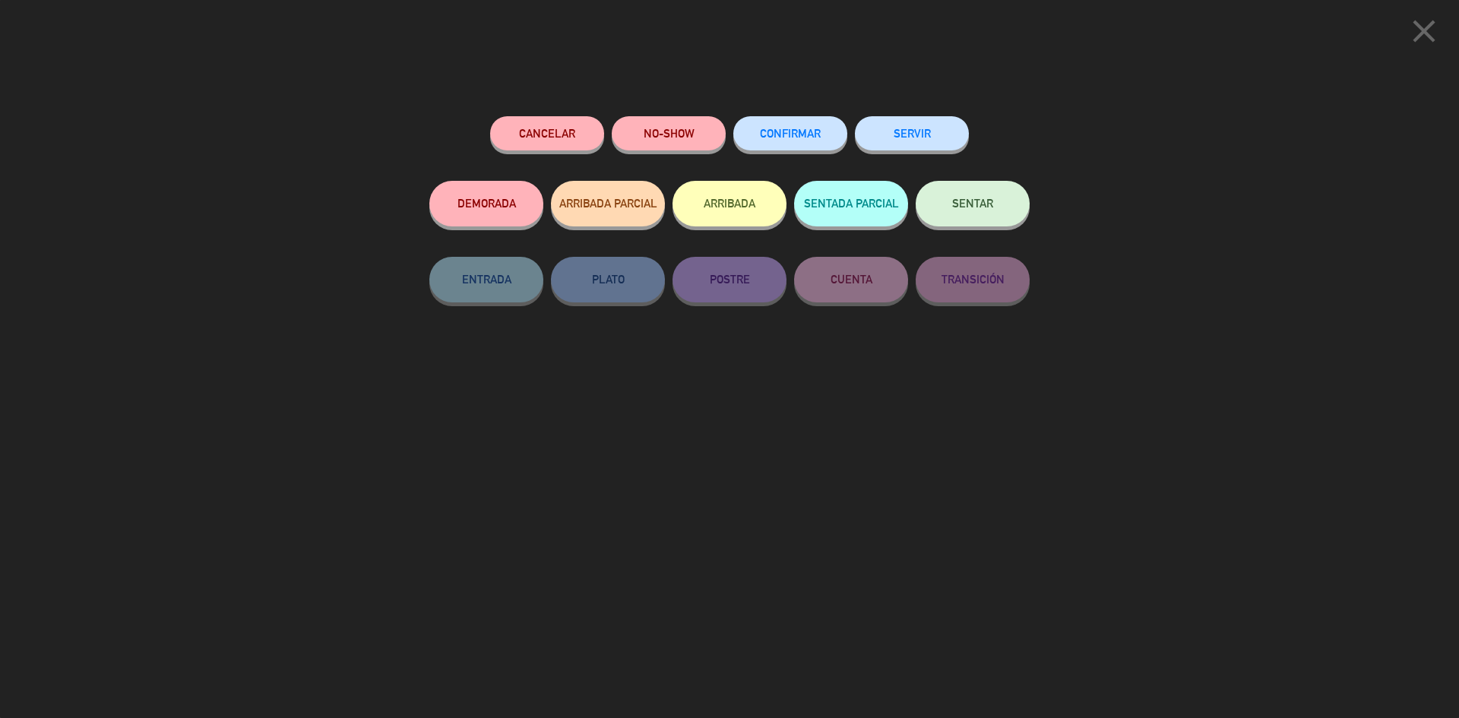
click at [987, 210] on span "SENTAR" at bounding box center [972, 203] width 41 height 13
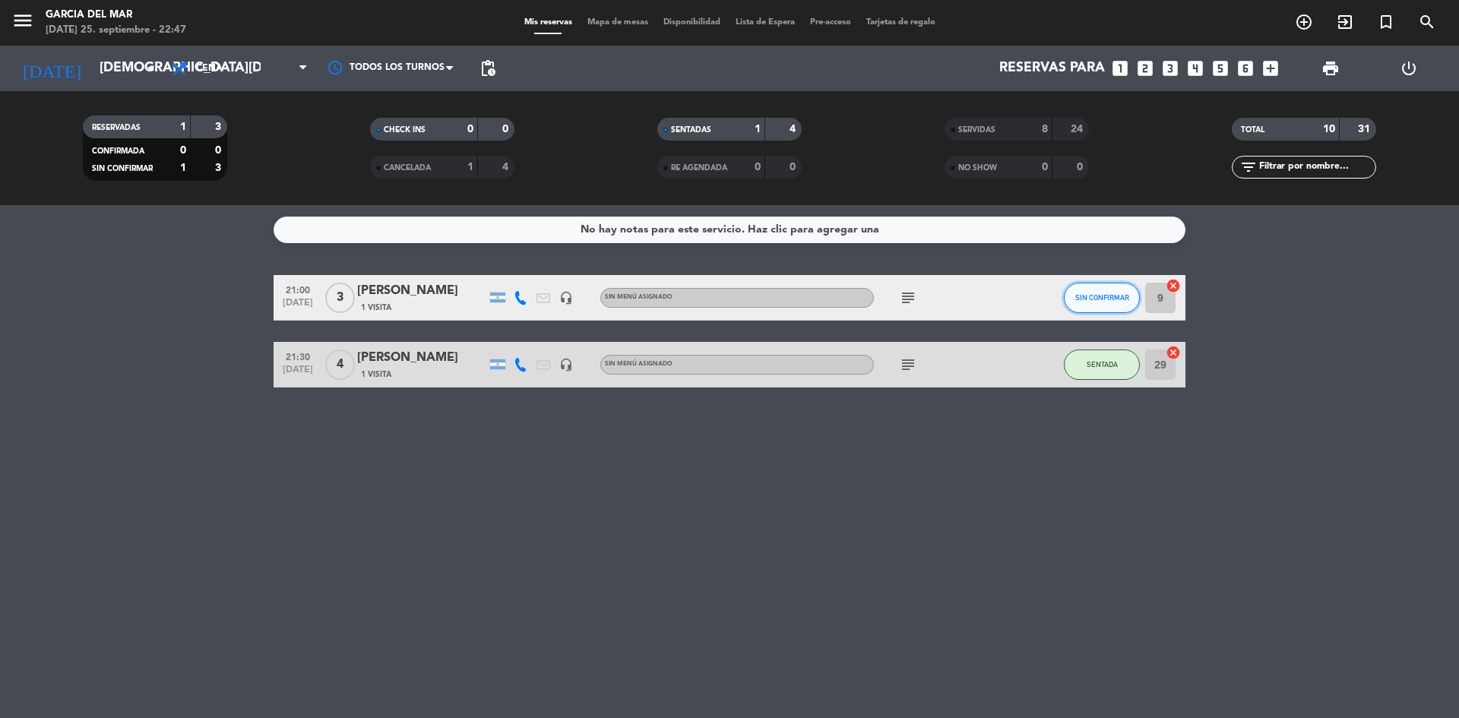
click at [1122, 298] on span "SIN CONFIRMAR" at bounding box center [1103, 297] width 54 height 8
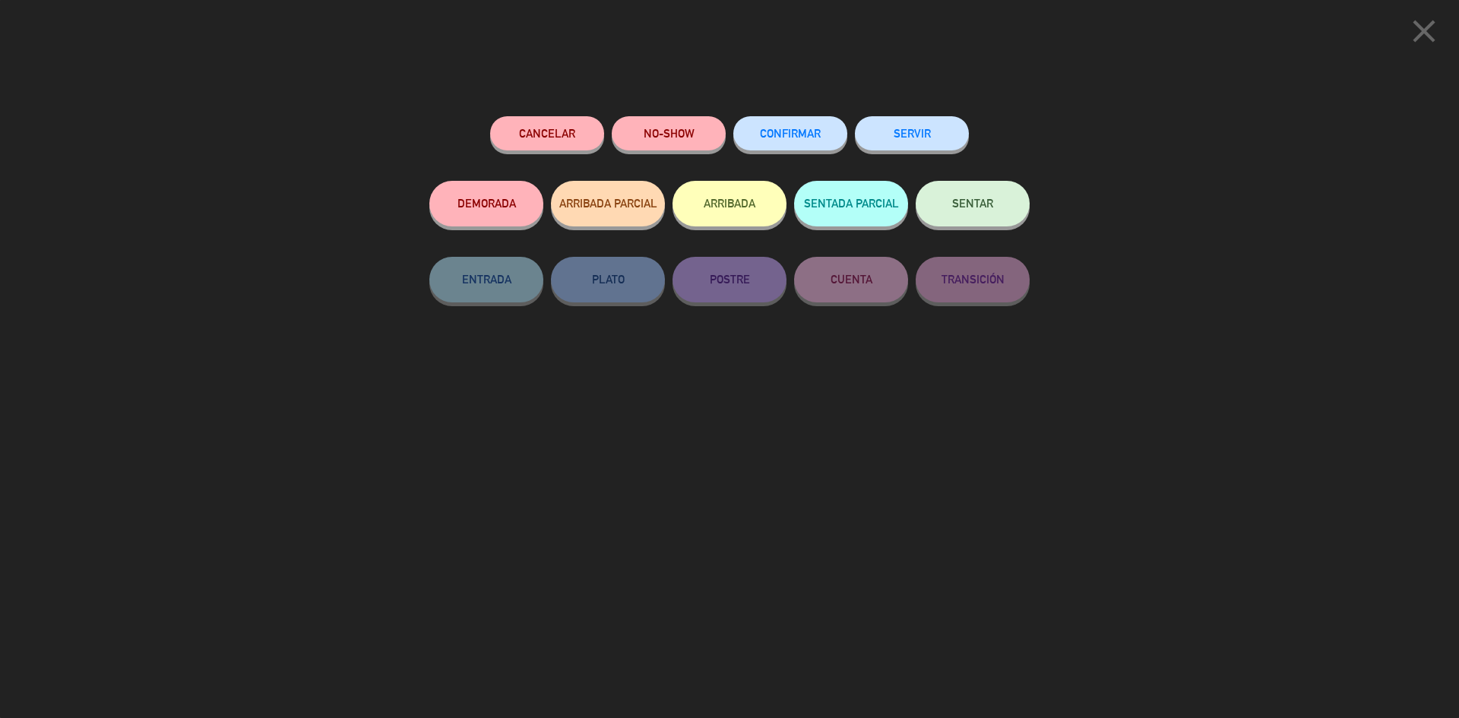
click at [983, 200] on span "SENTAR" at bounding box center [972, 203] width 41 height 13
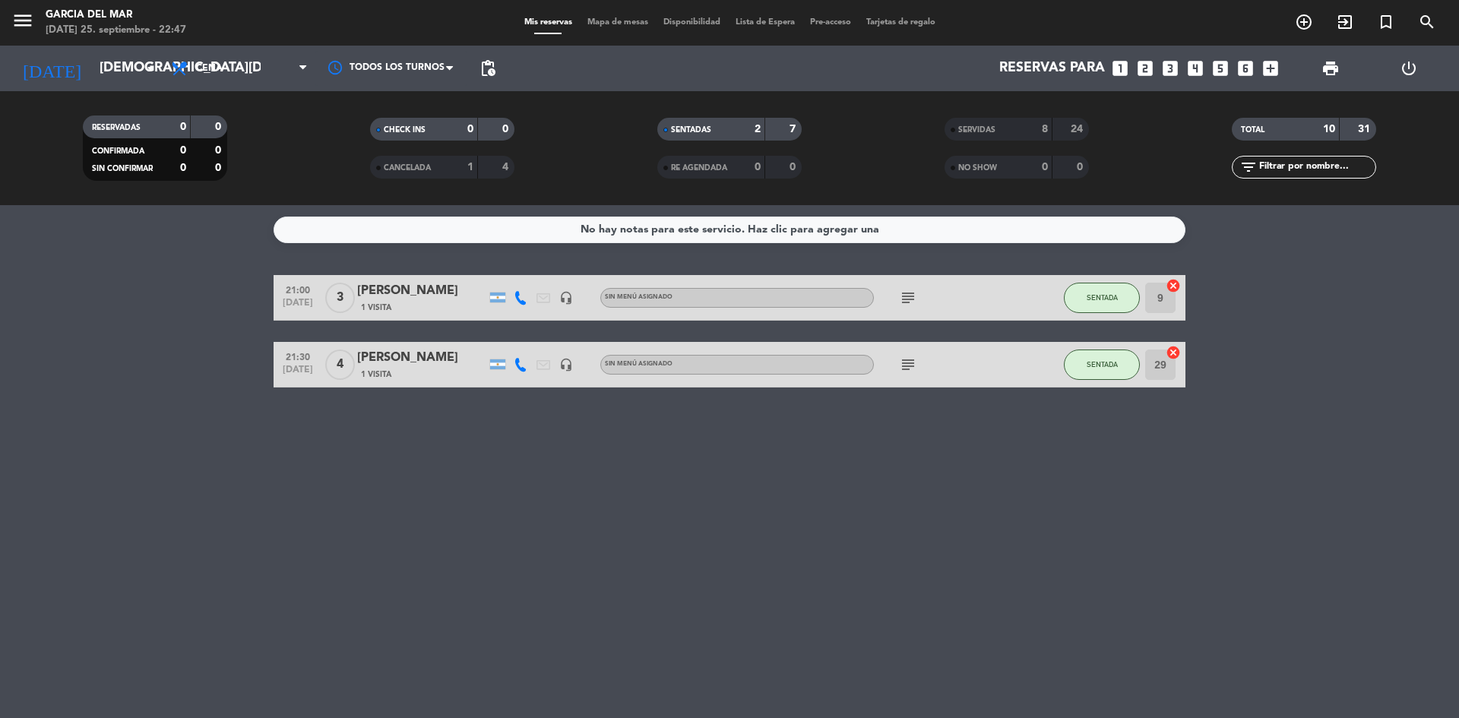
click at [878, 556] on div "No hay notas para este servicio. Haz clic para agregar una 21:00 [DATE] 3 [PERS…" at bounding box center [729, 461] width 1459 height 513
click at [1147, 429] on div "No hay notas para este servicio. Haz clic para agregar una 21:00 [DATE] 3 [PERS…" at bounding box center [729, 461] width 1459 height 513
click at [984, 495] on div "No hay notas para este servicio. Haz clic para agregar una 21:00 [DATE] 3 [PERS…" at bounding box center [729, 461] width 1459 height 513
click at [854, 481] on div "No hay notas para este servicio. Haz clic para agregar una 21:00 [DATE] 3 [PERS…" at bounding box center [729, 461] width 1459 height 513
click at [1071, 417] on div "No hay notas para este servicio. Haz clic para agregar una 21:00 [DATE] 3 [PERS…" at bounding box center [729, 461] width 1459 height 513
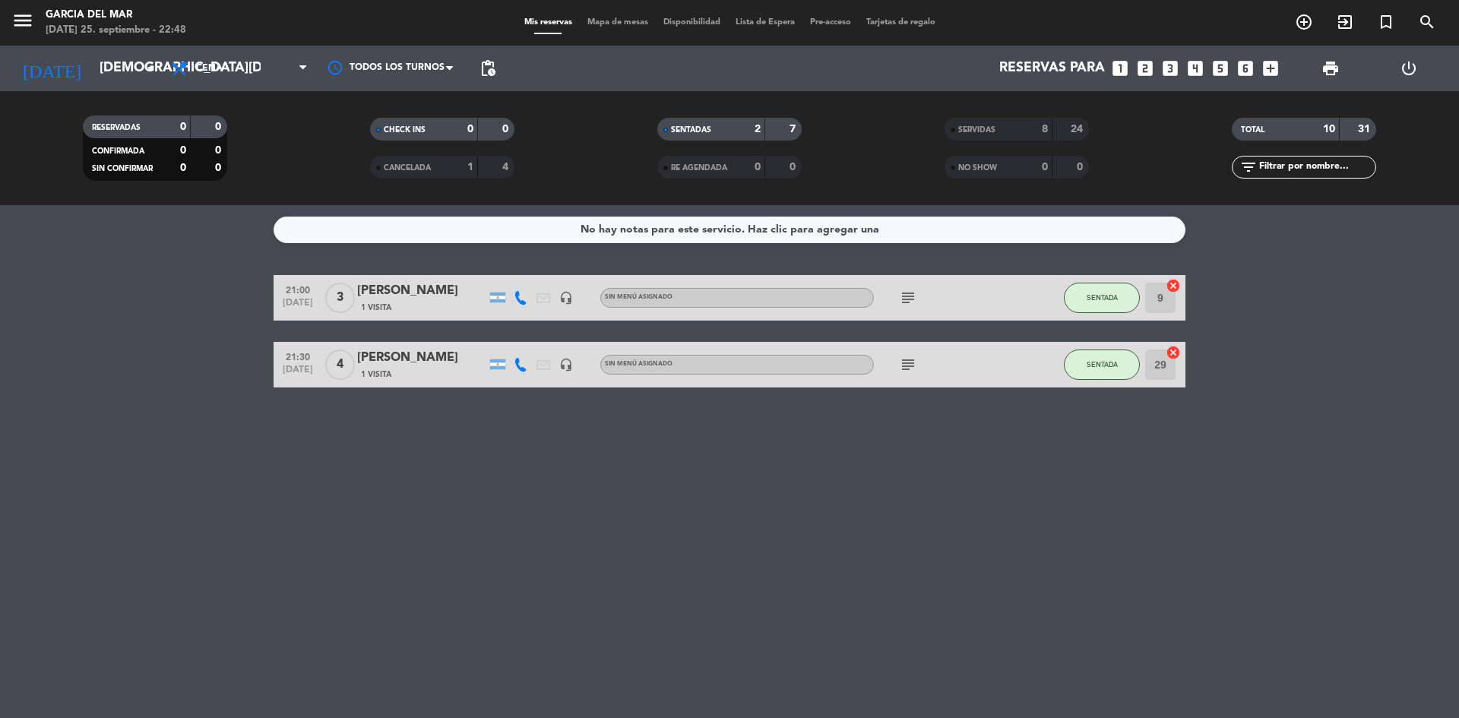
click at [1060, 454] on div "No hay notas para este servicio. Haz clic para agregar una 21:00 [DATE] 3 [PERS…" at bounding box center [729, 461] width 1459 height 513
click at [970, 483] on div "No hay notas para este servicio. Haz clic para agregar una 21:00 [DATE] 3 [PERS…" at bounding box center [729, 461] width 1459 height 513
click at [1048, 567] on div "No hay notas para este servicio. Haz clic para agregar una 21:00 [DATE] 3 [PERS…" at bounding box center [729, 461] width 1459 height 513
click at [125, 68] on input "[DEMOGRAPHIC_DATA][DATE]" at bounding box center [180, 68] width 176 height 30
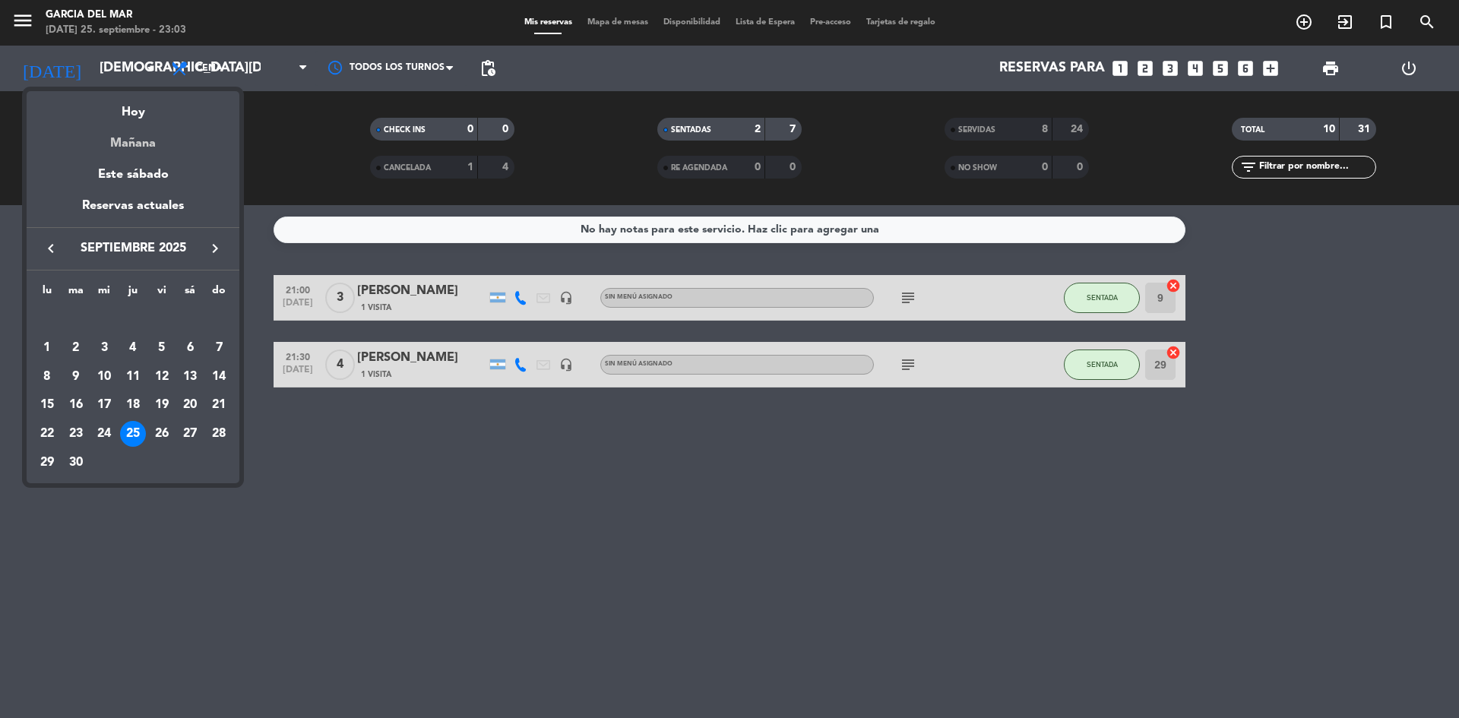
click at [141, 139] on div "Mañana" at bounding box center [133, 137] width 213 height 31
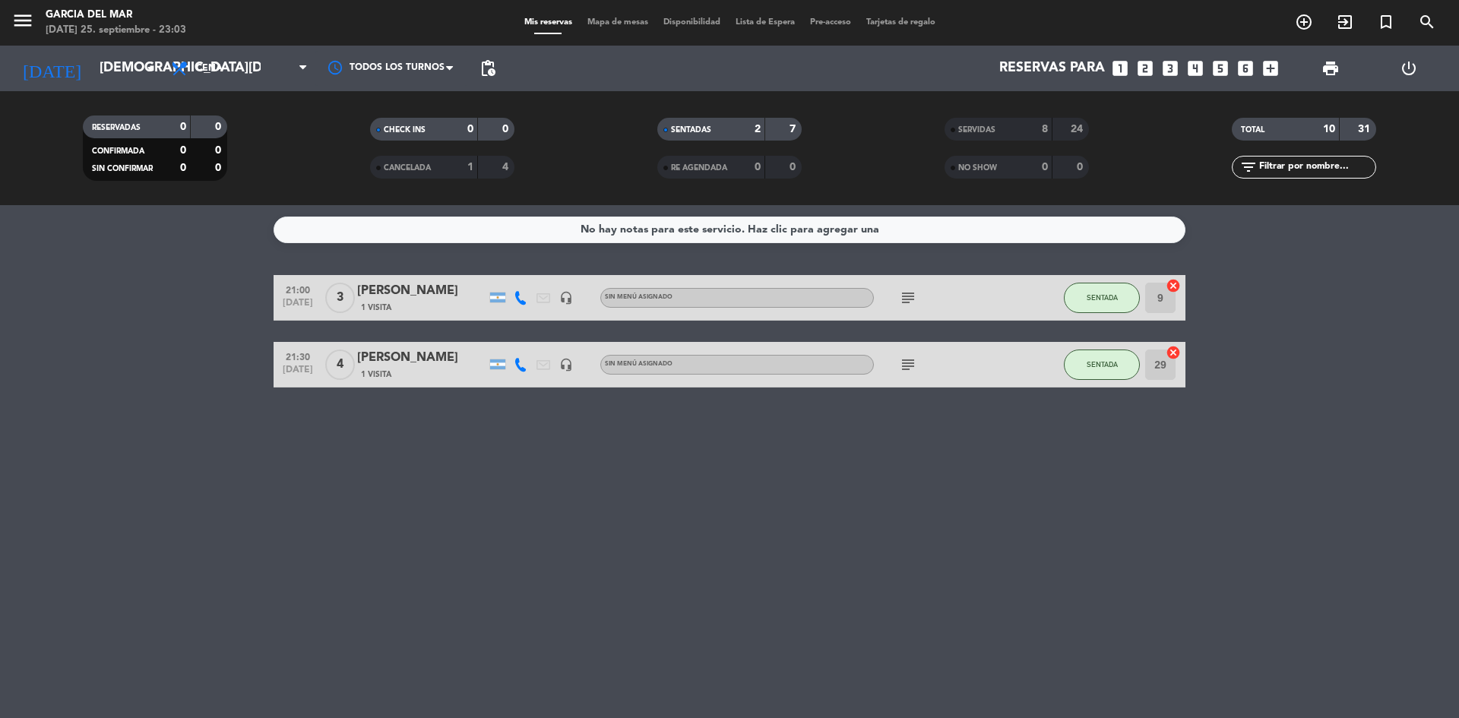
type input "[DATE]"
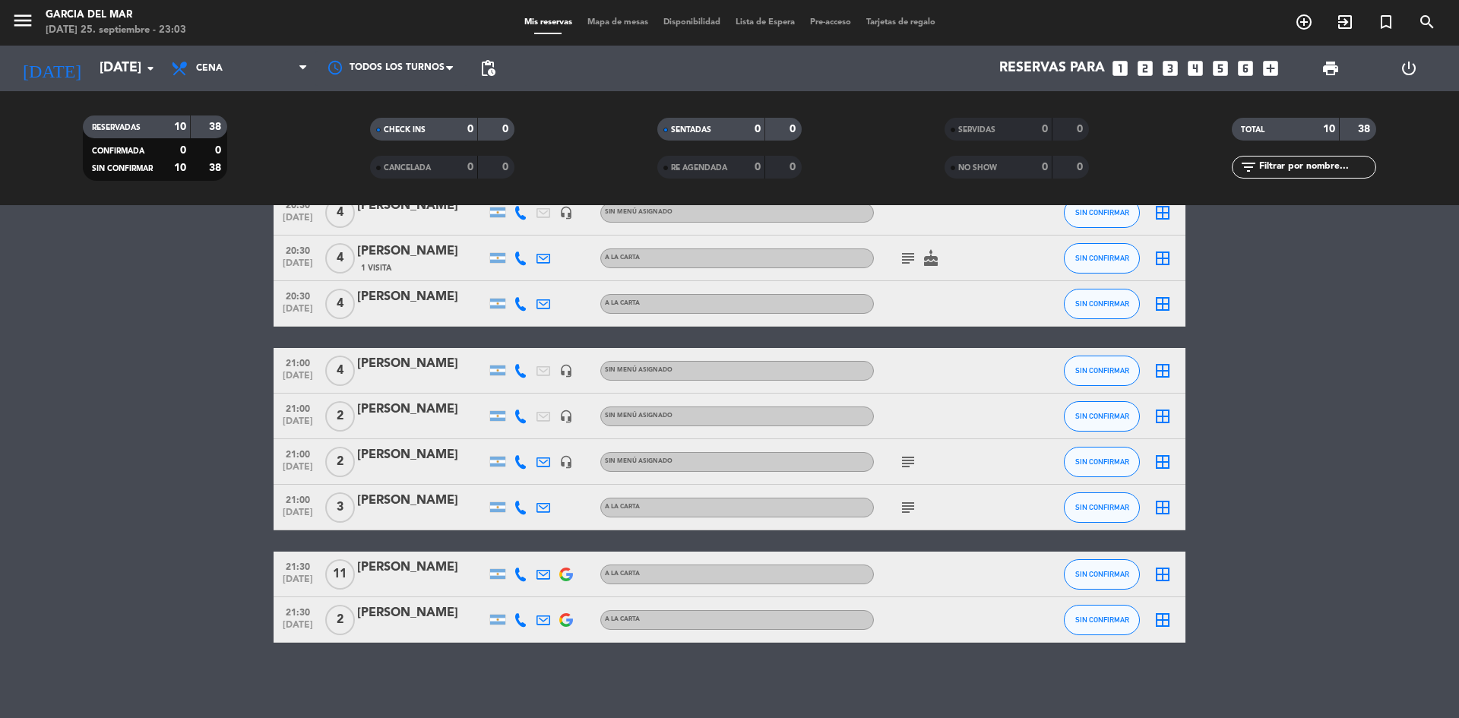
scroll to position [153, 0]
click at [911, 460] on icon "subject" at bounding box center [908, 461] width 18 height 18
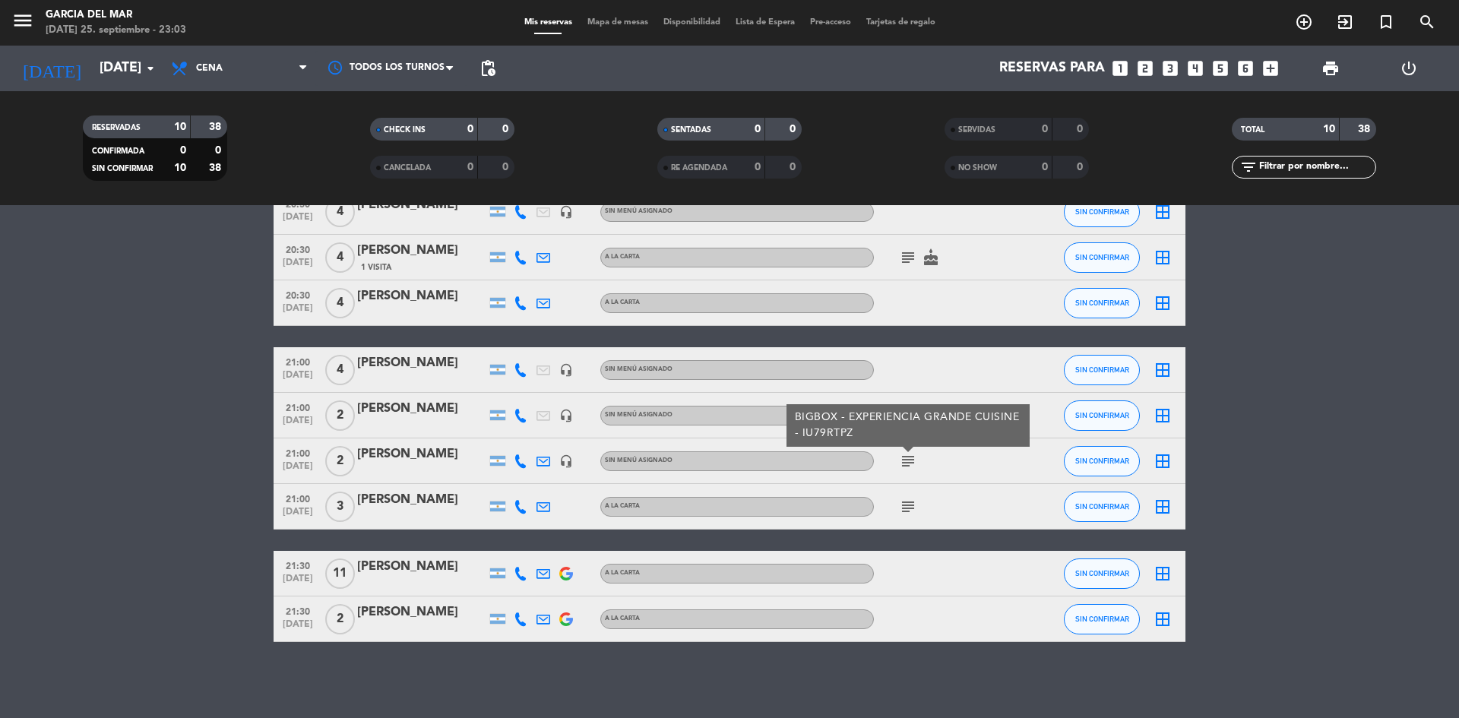
click at [904, 515] on icon "subject" at bounding box center [908, 507] width 18 height 18
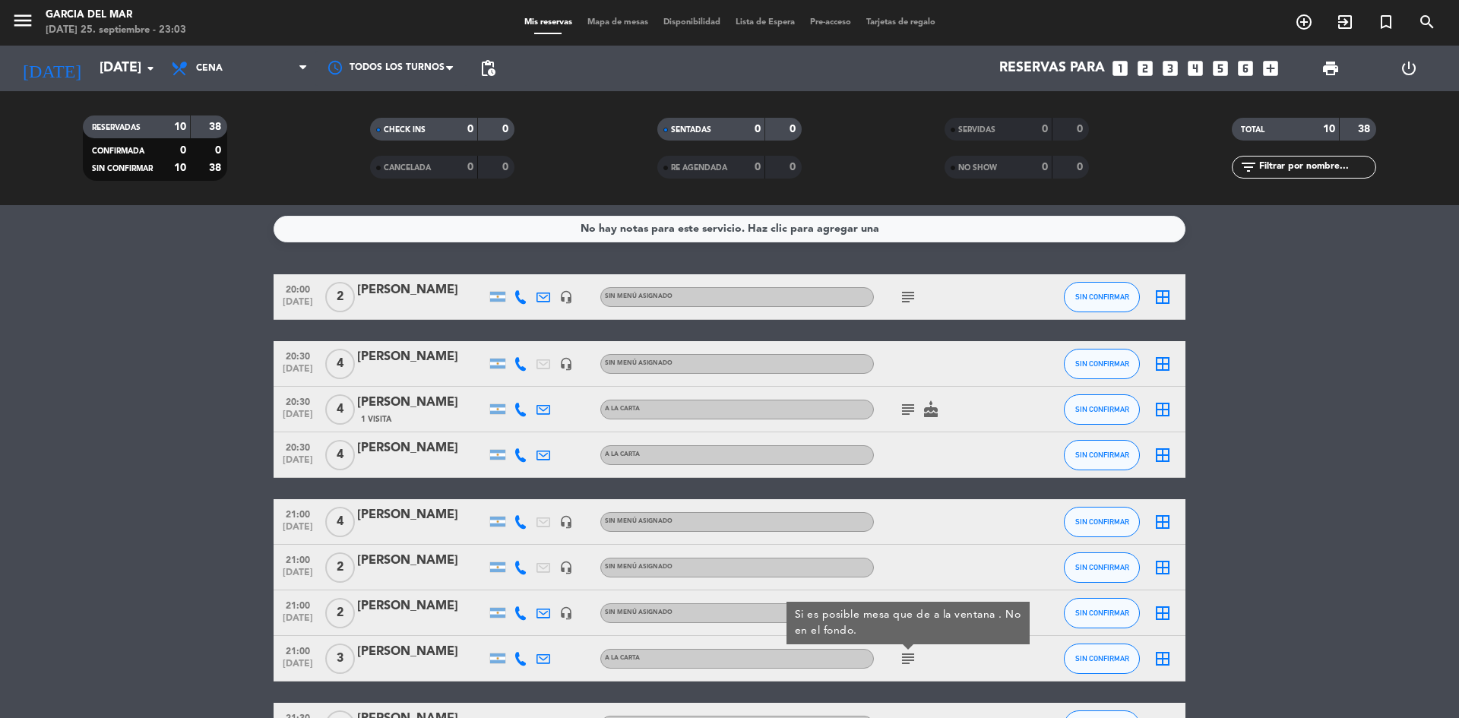
scroll to position [0, 0]
click at [904, 407] on icon "subject" at bounding box center [908, 410] width 18 height 18
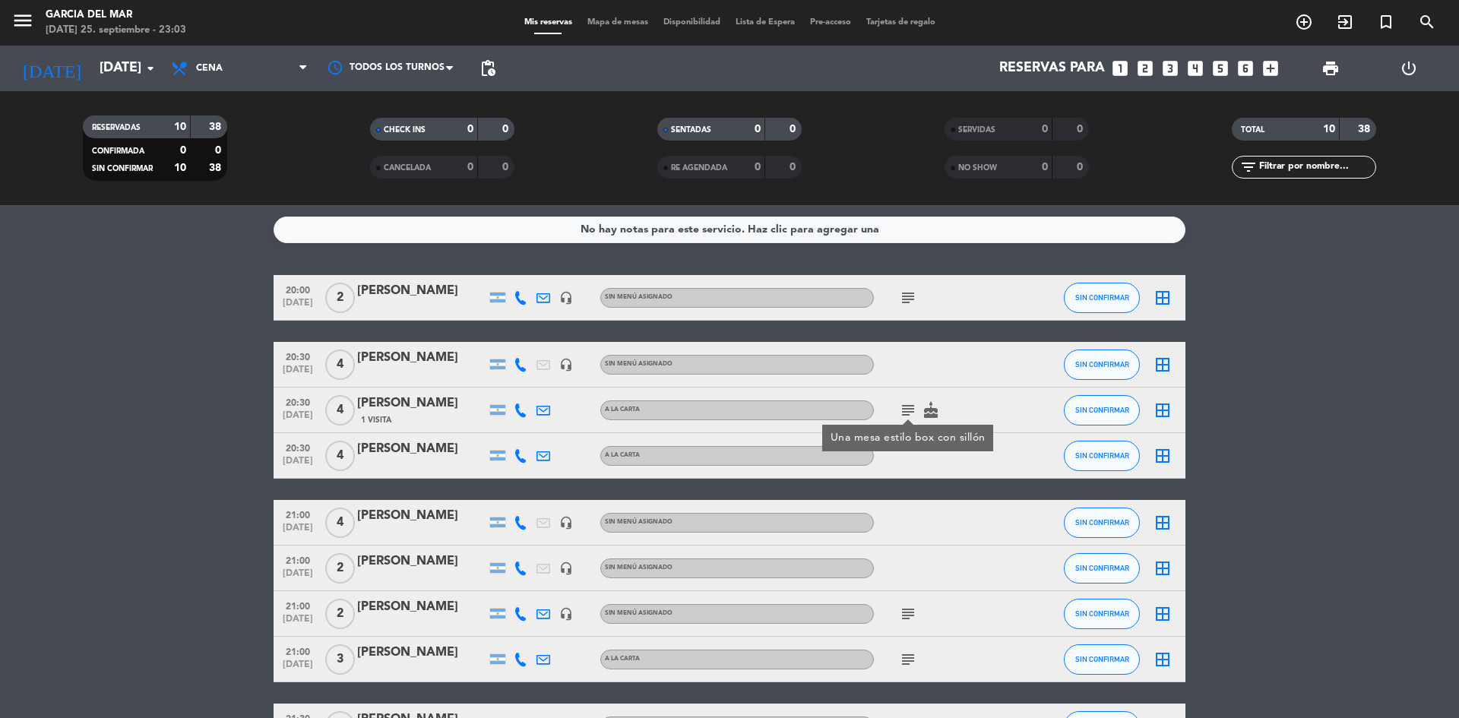
click at [912, 290] on icon "subject" at bounding box center [908, 298] width 18 height 18
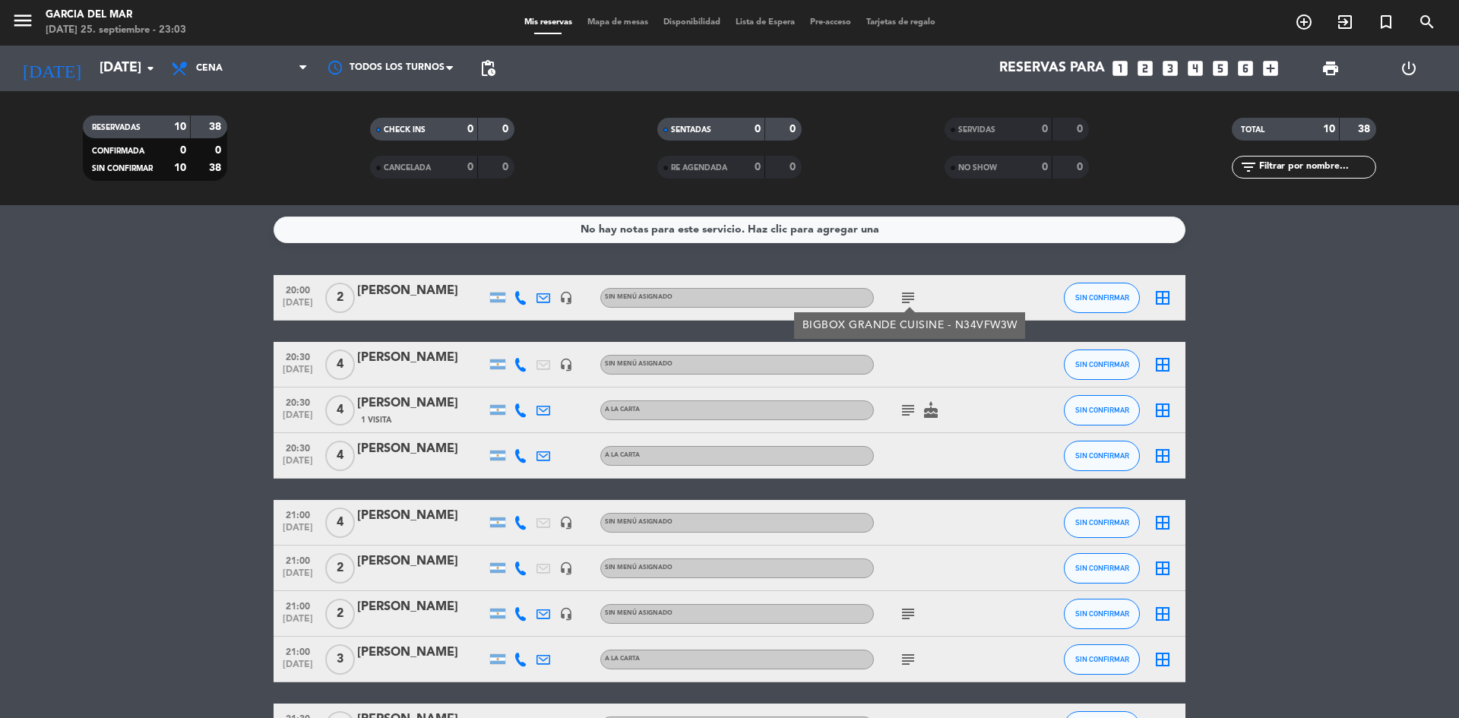
click at [991, 376] on div at bounding box center [942, 364] width 137 height 45
click at [196, 372] on bookings-row "20:00 [DATE] 2 [PERSON_NAME] headset_mic Sin menú asignado subject SIN CONFIRMA…" at bounding box center [729, 535] width 1459 height 520
